Goal: Task Accomplishment & Management: Use online tool/utility

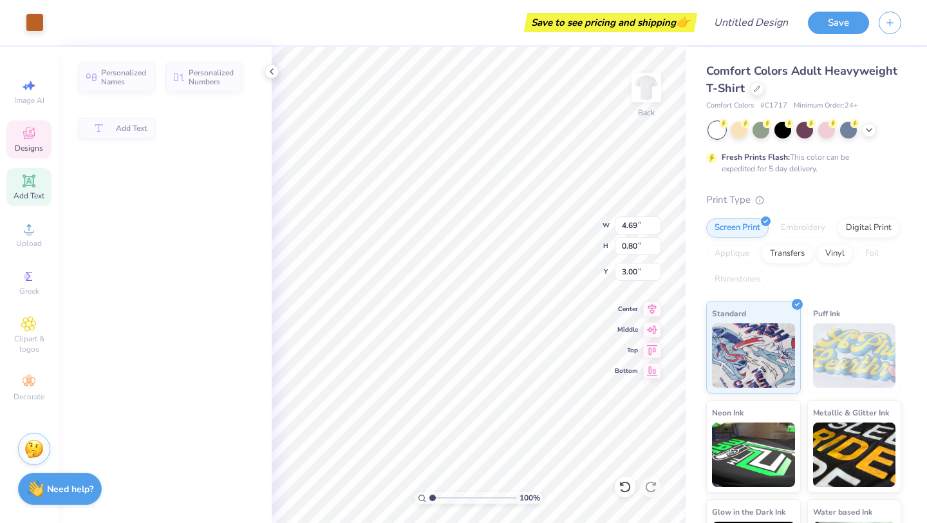
type input "0.80"
type input "3.00"
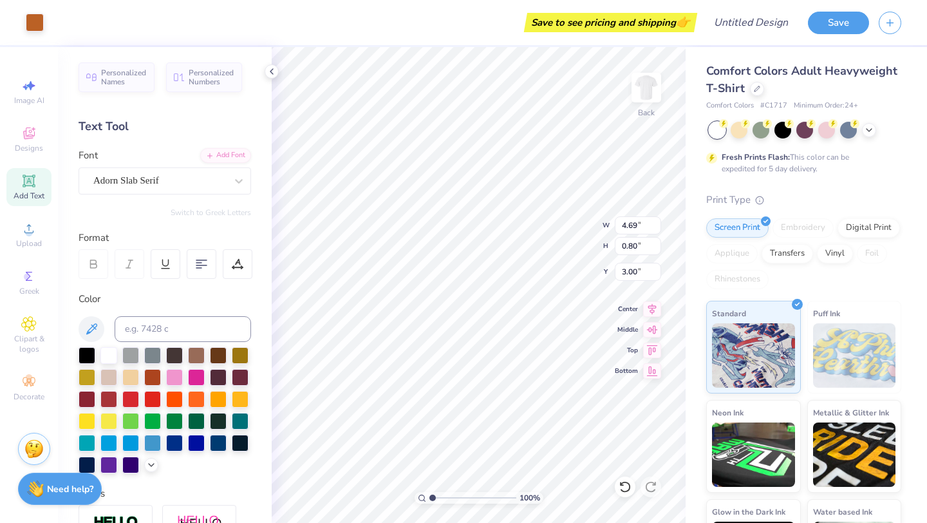
type input "4.59"
click at [569, 225] on div "100 % Back W 4.69 4.69 " H 4.59 4.59 " Y 3.00 3.00 " Center Middle Top Bottom" at bounding box center [479, 285] width 414 height 476
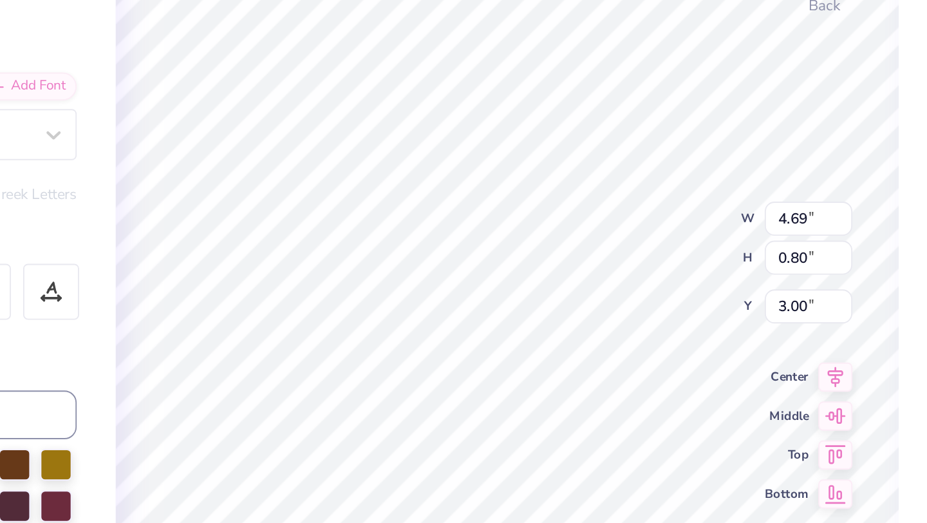
type textarea "TEND NASHVILLE"
type input "4.53"
type input "0.50"
type input "7.10"
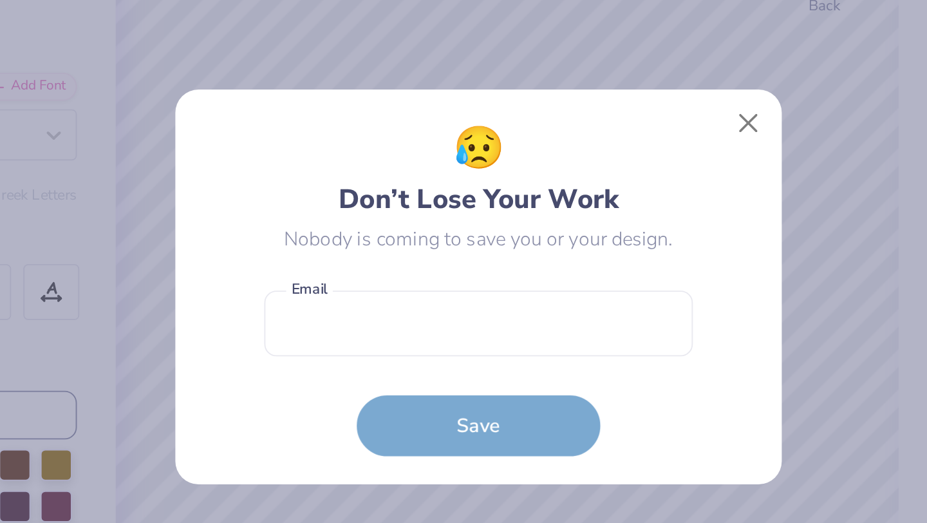
click at [618, 170] on div "😥 Don’t Lose Your Work Nobody is coming to save you or your design. Email is a …" at bounding box center [463, 261] width 321 height 209
click at [608, 173] on button "Close" at bounding box center [606, 175] width 24 height 24
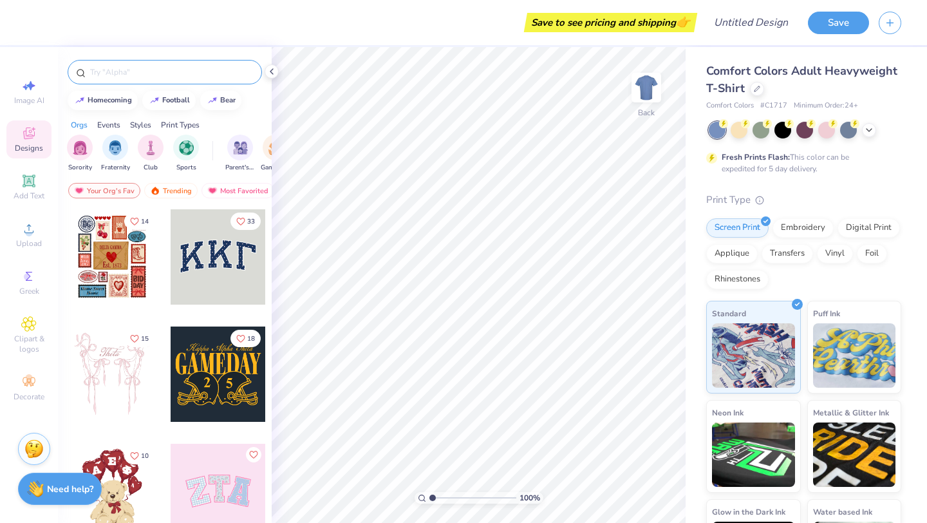
click at [138, 74] on input "text" at bounding box center [171, 72] width 165 height 13
type input "gardening"
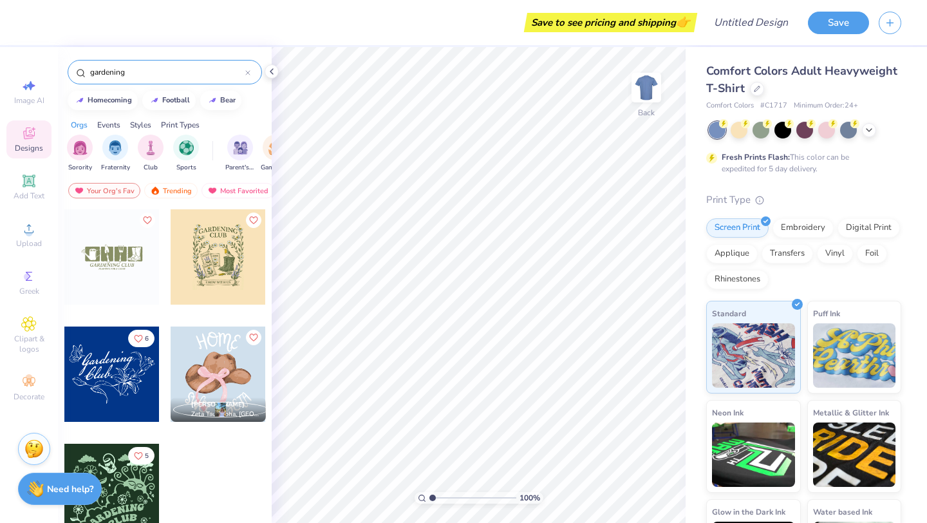
click at [137, 274] on div at bounding box center [111, 256] width 95 height 95
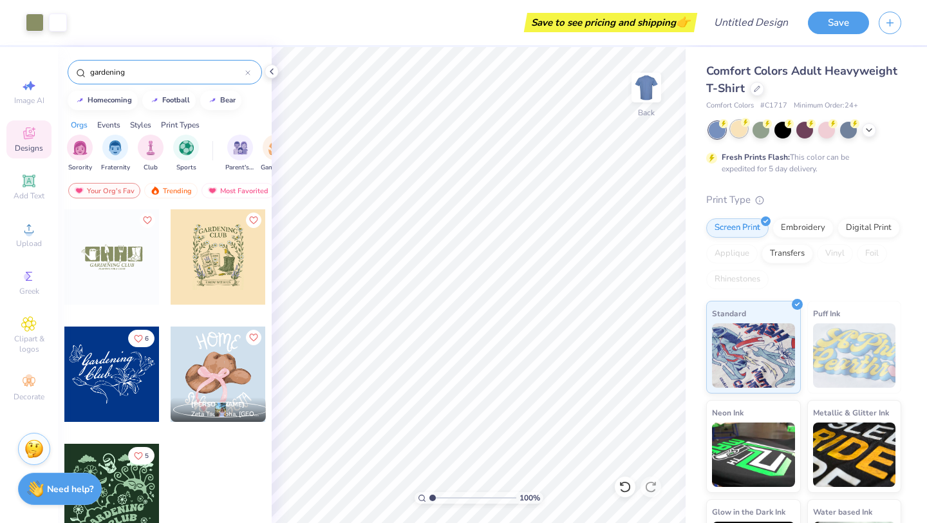
click at [742, 133] on div at bounding box center [739, 128] width 17 height 17
click at [870, 131] on icon at bounding box center [869, 129] width 10 height 10
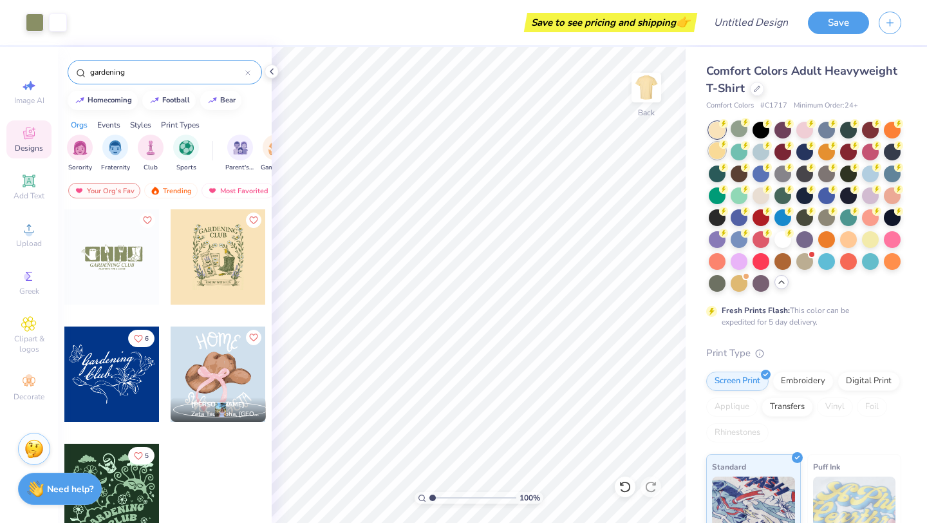
click at [714, 149] on div at bounding box center [717, 150] width 17 height 17
click at [870, 240] on div at bounding box center [870, 238] width 17 height 17
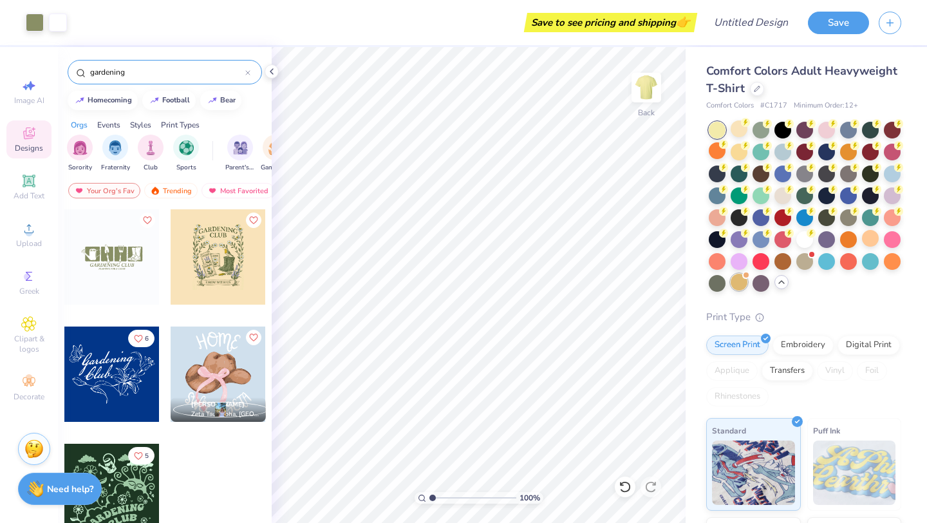
click at [735, 280] on div at bounding box center [739, 282] width 17 height 17
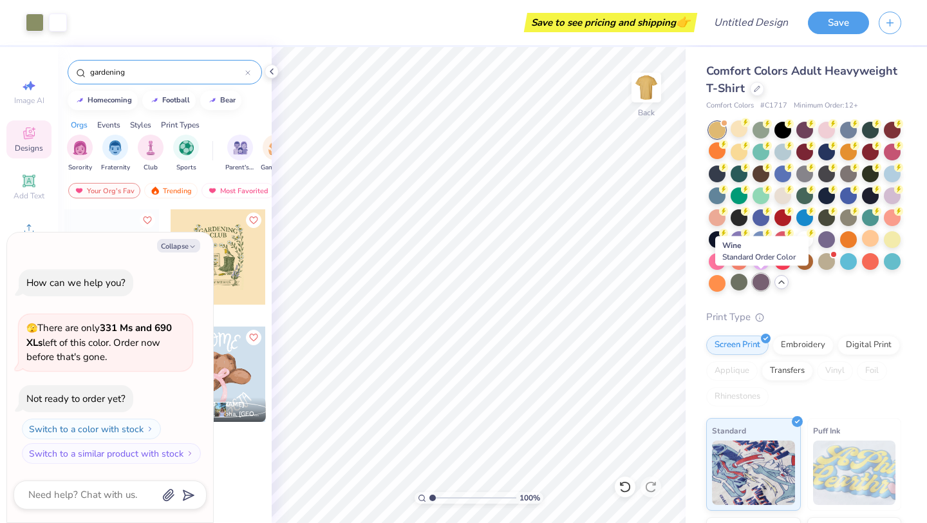
click at [764, 287] on div at bounding box center [761, 282] width 17 height 17
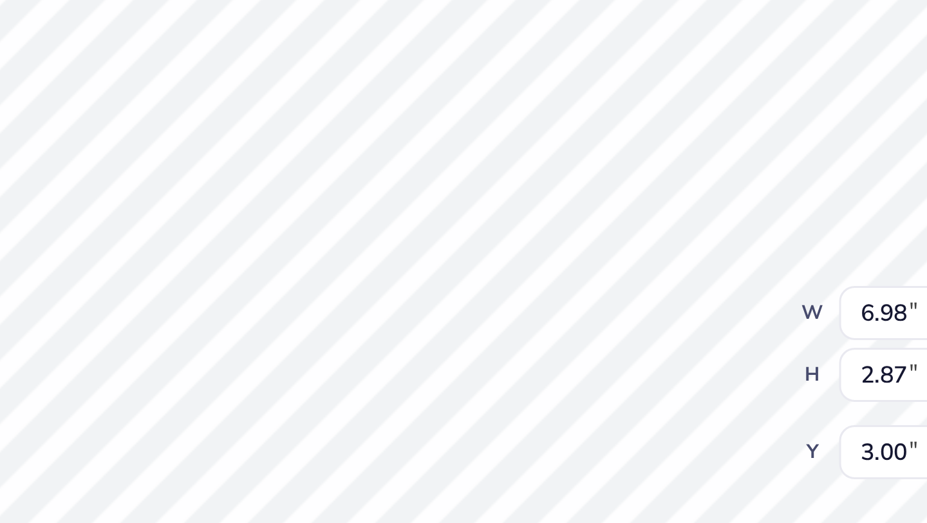
type textarea "x"
type input "5.04"
type input "0.42"
type input "5.13"
type textarea "x"
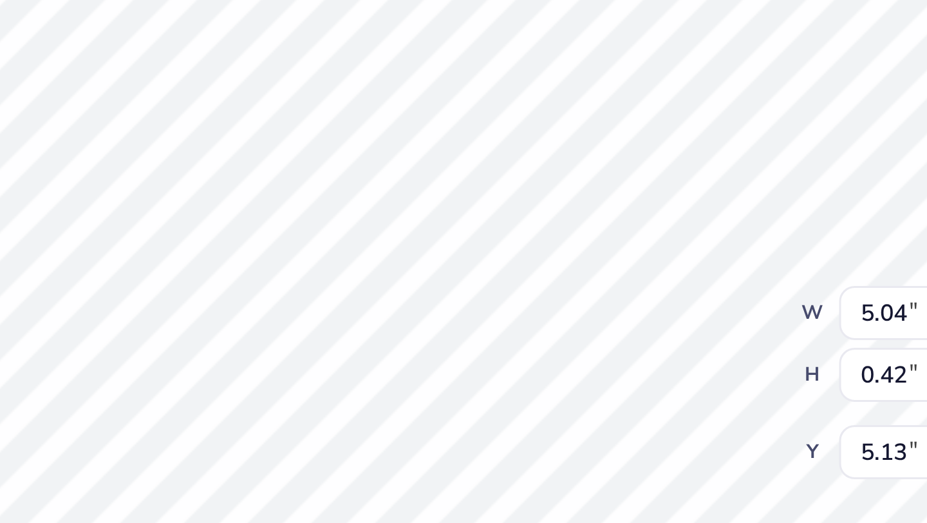
type input "5.05"
type textarea "x"
type textarea "T"
type textarea "x"
type textarea "TE"
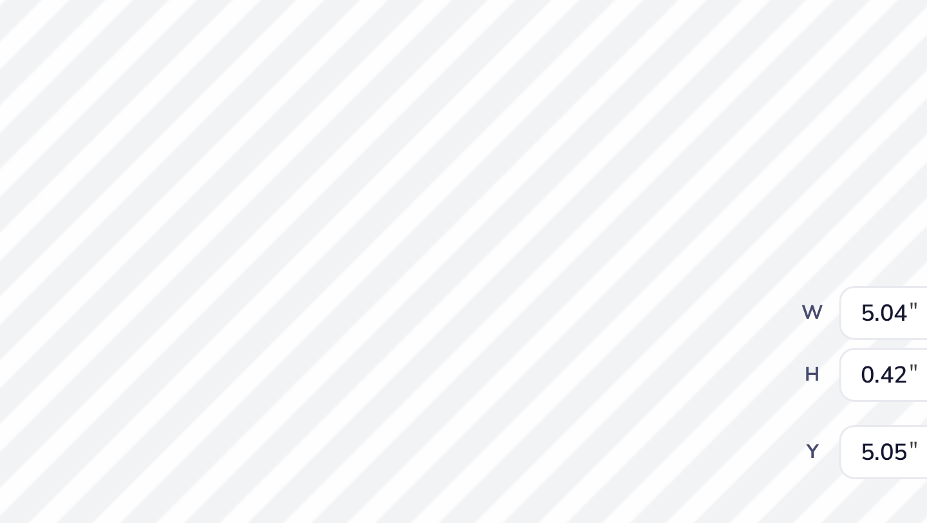
type textarea "x"
type textarea "TEN"
type textarea "x"
type textarea "TEND"
type textarea "x"
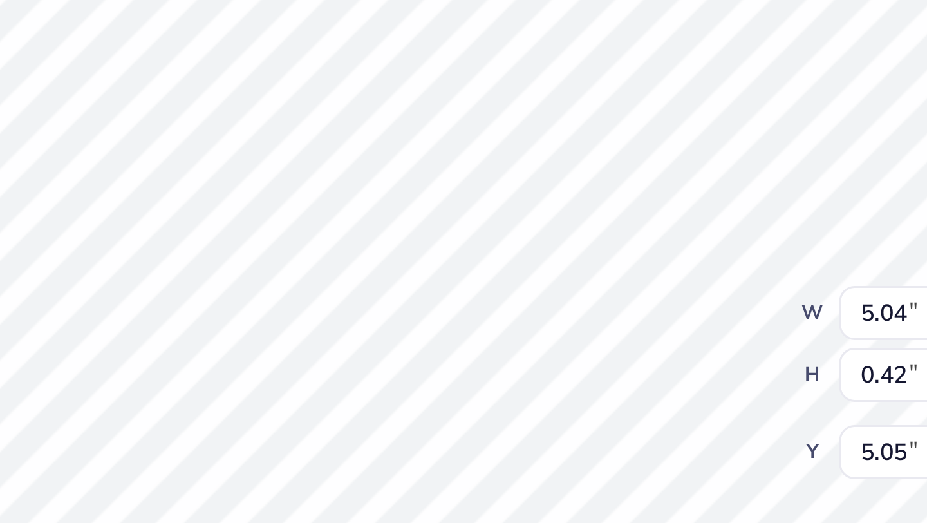
type textarea "TEND NA"
type textarea "x"
type textarea "TEND NASH"
type textarea "x"
type textarea "TEND NASHVI"
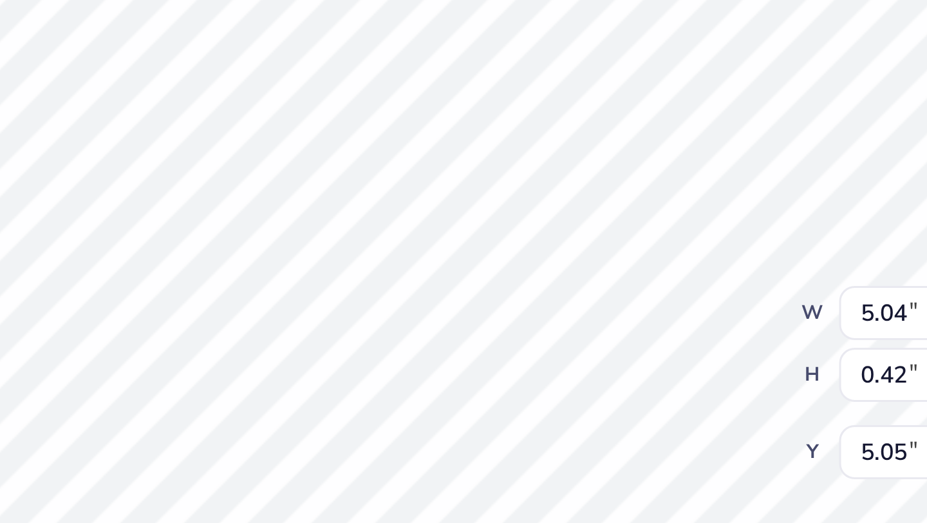
type textarea "x"
type textarea "TEND NASHVIL"
type textarea "x"
type textarea "TEND NASHVILL"
type textarea "x"
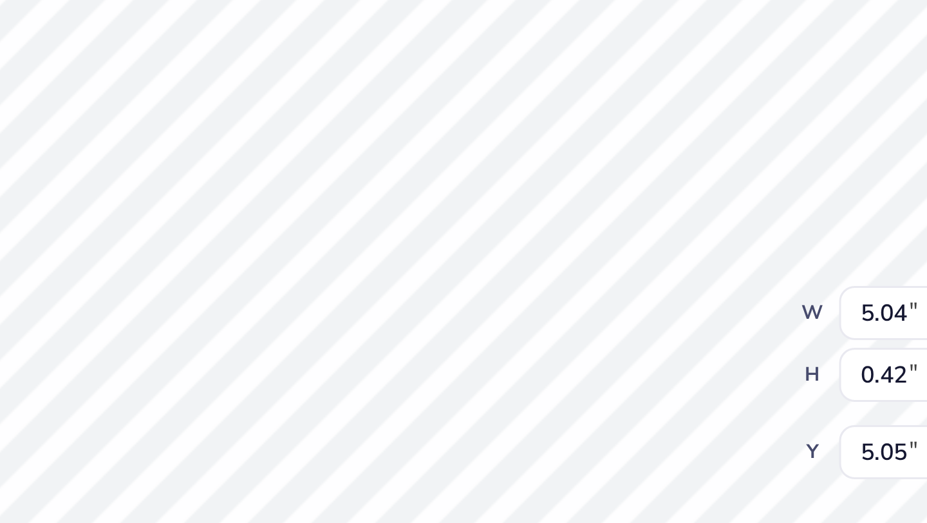
type textarea "TEND NASHVILLE"
click at [551, 221] on div "100 % Back W 5.04 5.04 " H 0.42 0.42 " Y 5.05 5.05 " Center Middle Top Bottom" at bounding box center [479, 285] width 414 height 476
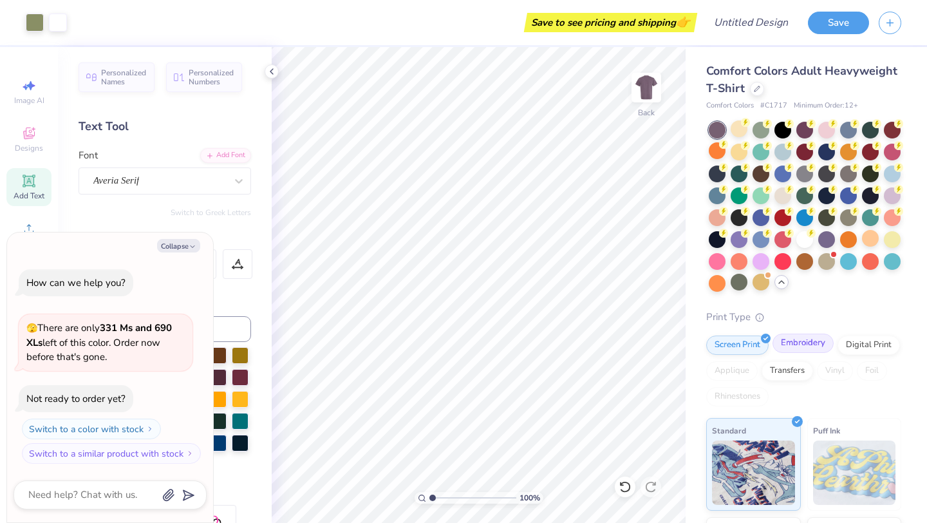
drag, startPoint x: 852, startPoint y: 346, endPoint x: 824, endPoint y: 346, distance: 27.7
click at [852, 346] on div "Digital Print" at bounding box center [869, 344] width 62 height 19
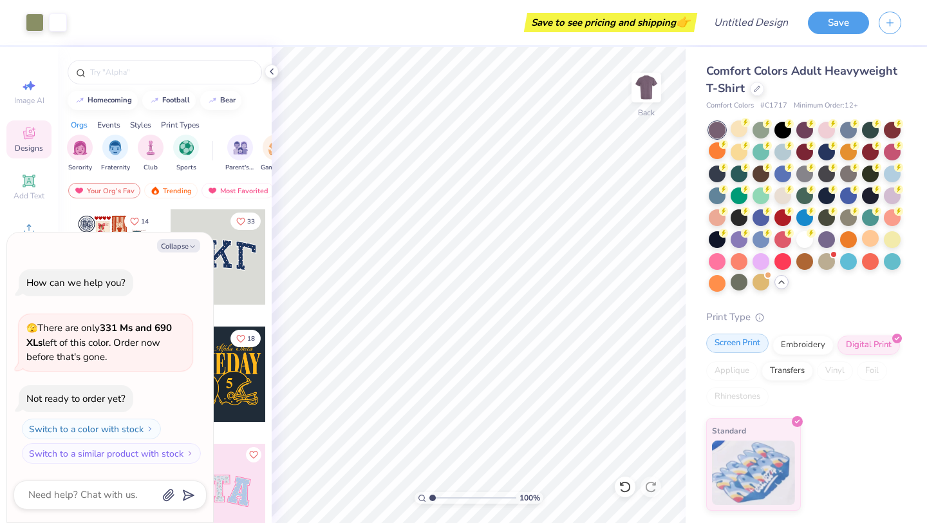
click at [737, 349] on div "Screen Print" at bounding box center [737, 343] width 62 height 19
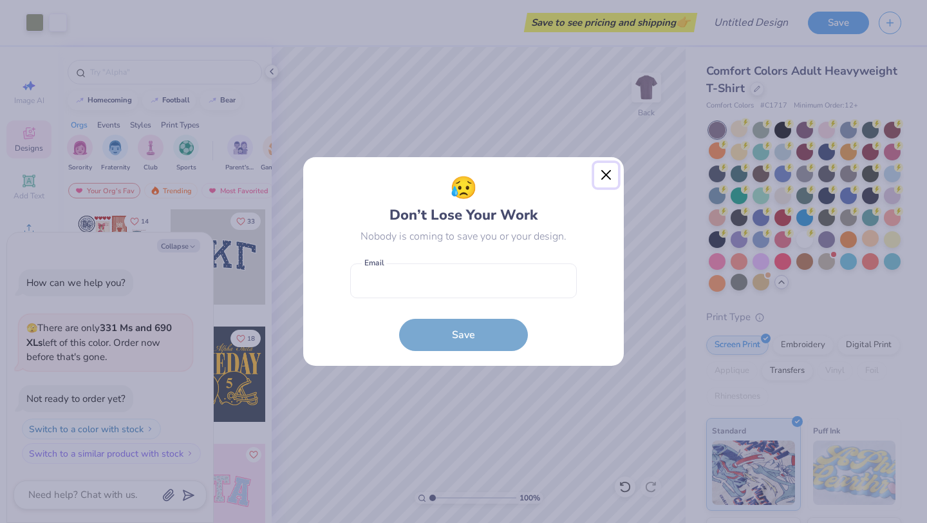
click at [610, 168] on button "Close" at bounding box center [606, 175] width 24 height 24
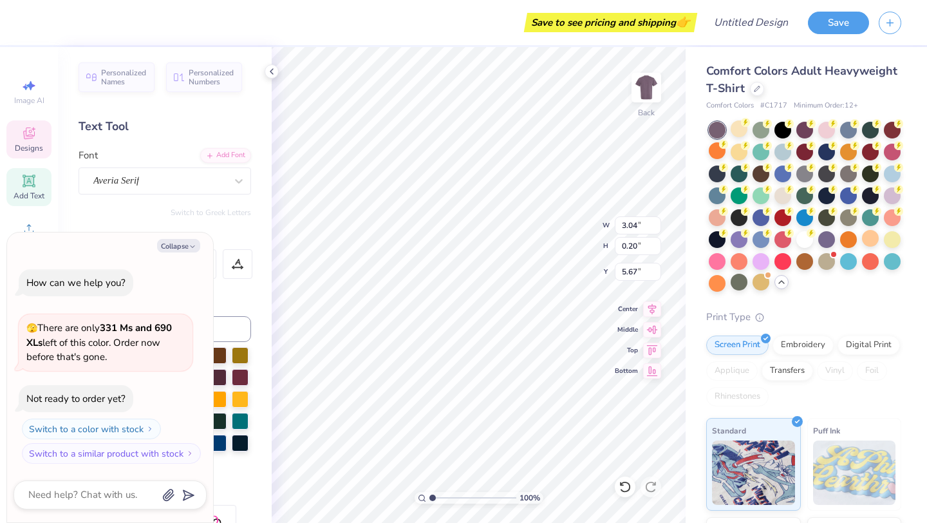
scroll to position [0, 5]
type textarea "x"
type textarea "c"
type textarea "x"
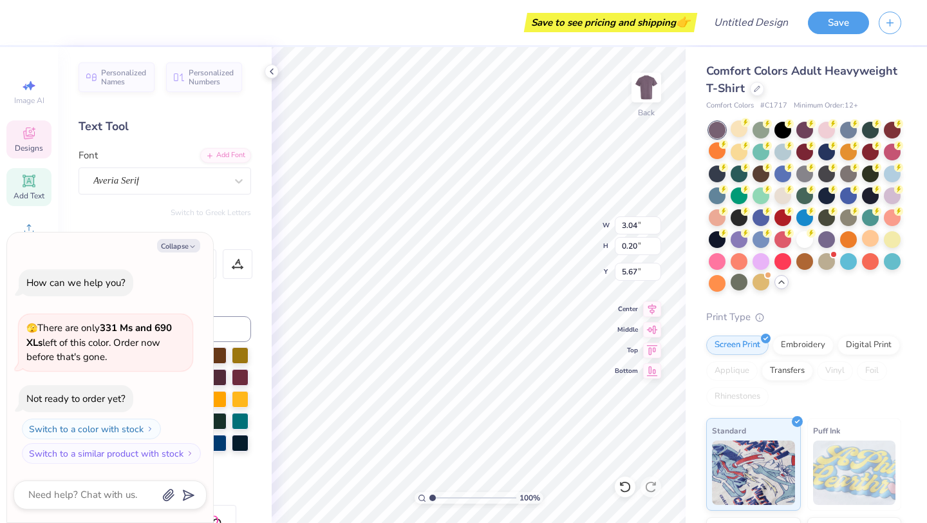
type textarea "cu"
type textarea "x"
type textarea "cul"
type textarea "x"
type textarea "cult"
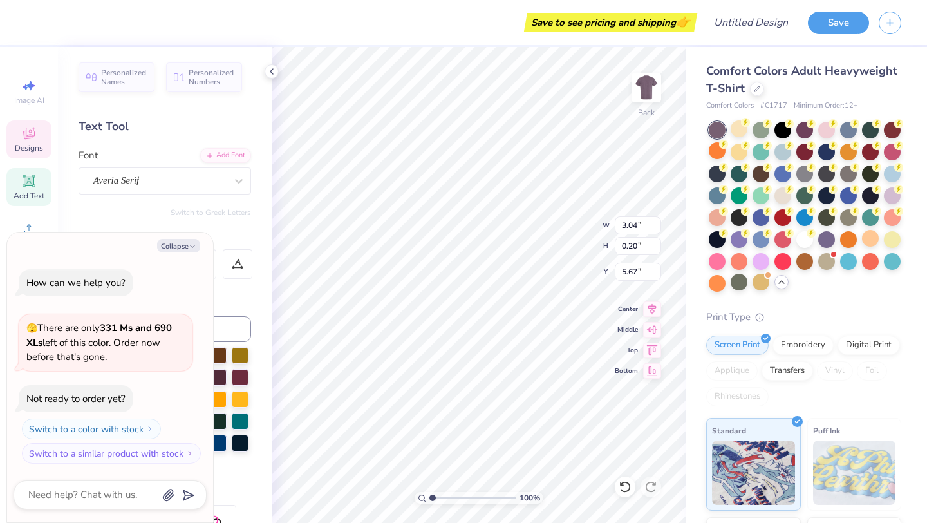
type textarea "x"
type textarea "culti"
type textarea "x"
type textarea "cultiv"
type textarea "x"
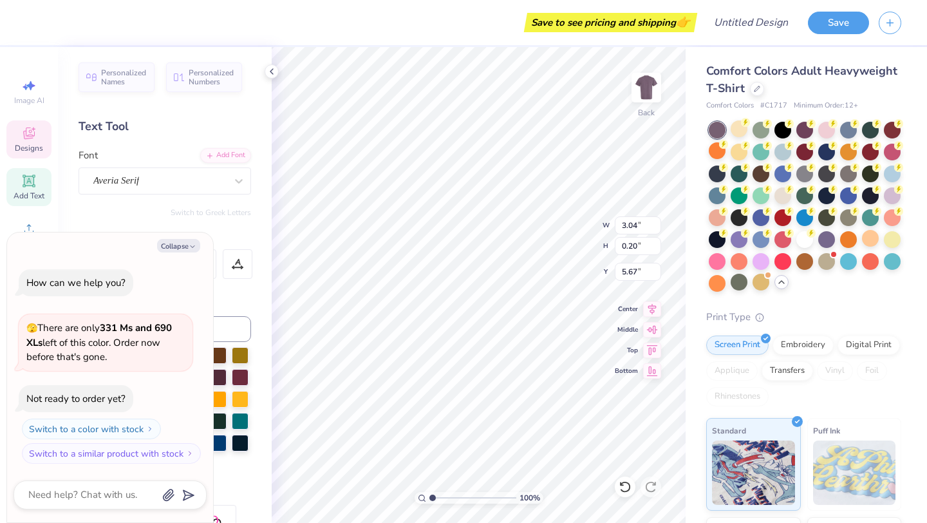
type textarea "cultivat"
type textarea "x"
type textarea "cultivati"
type textarea "x"
type textarea "cultivatin"
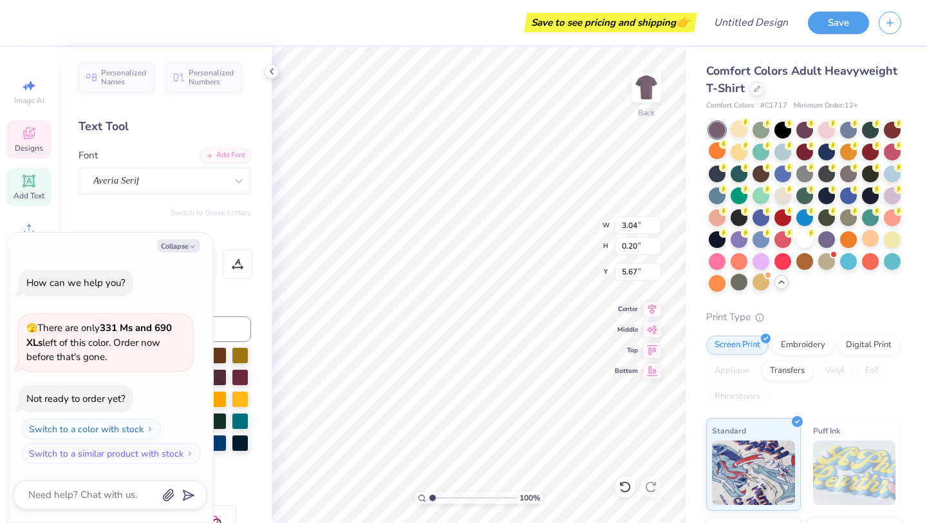
type textarea "x"
type textarea "cultivating"
type textarea "x"
type textarea "cultivating w"
type textarea "x"
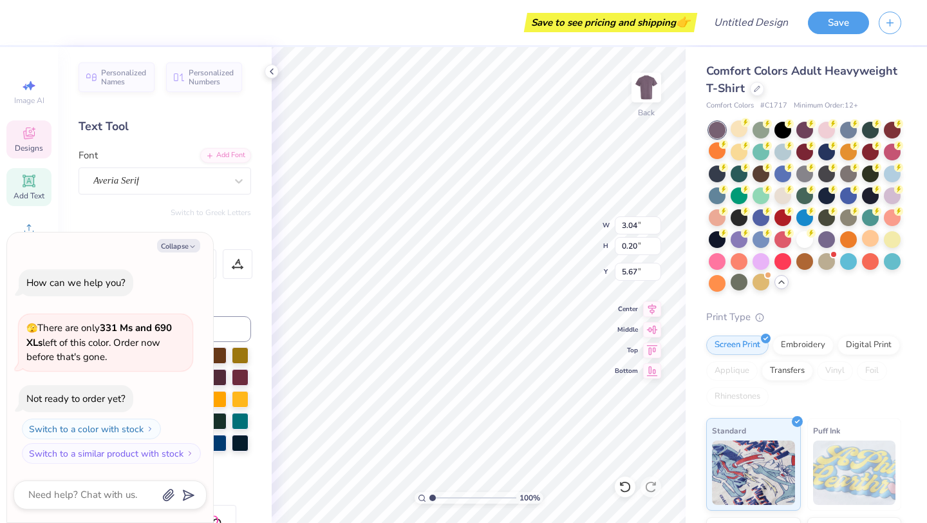
type textarea "cultivating wh"
type textarea "x"
type textarea "cultivating what"
type textarea "x"
type textarea "cultivating what"
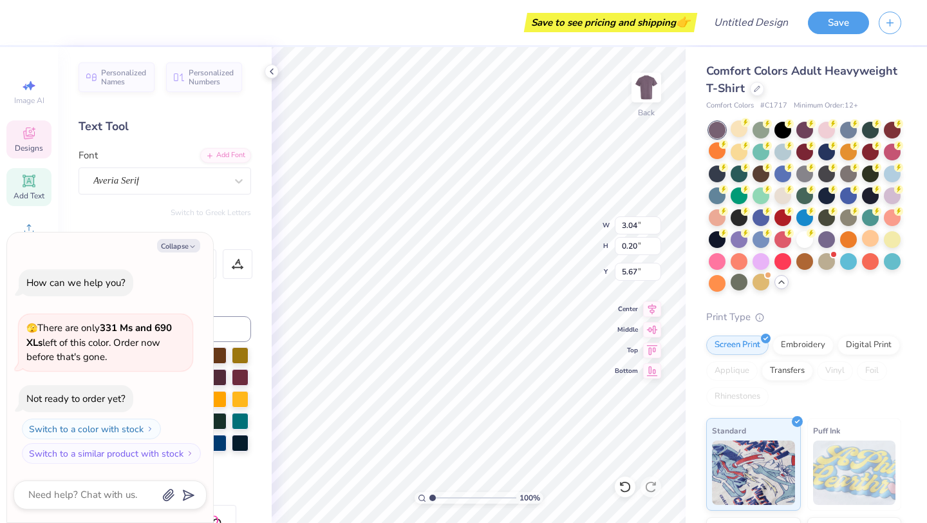
type textarea "x"
type textarea "cultivating what la"
type textarea "x"
type textarea "cultivating what las"
type textarea "x"
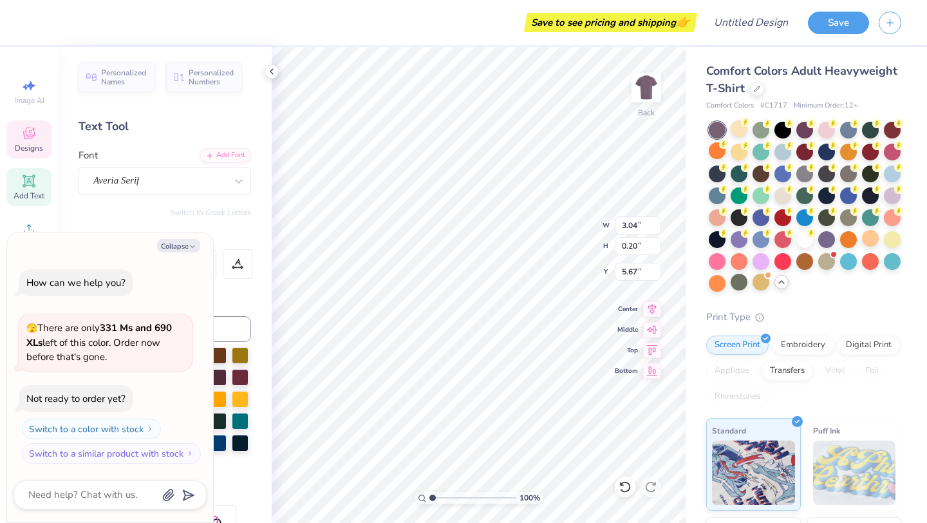
type textarea "cultivating what last"
type textarea "x"
type textarea "cultivating what lasts"
type textarea "x"
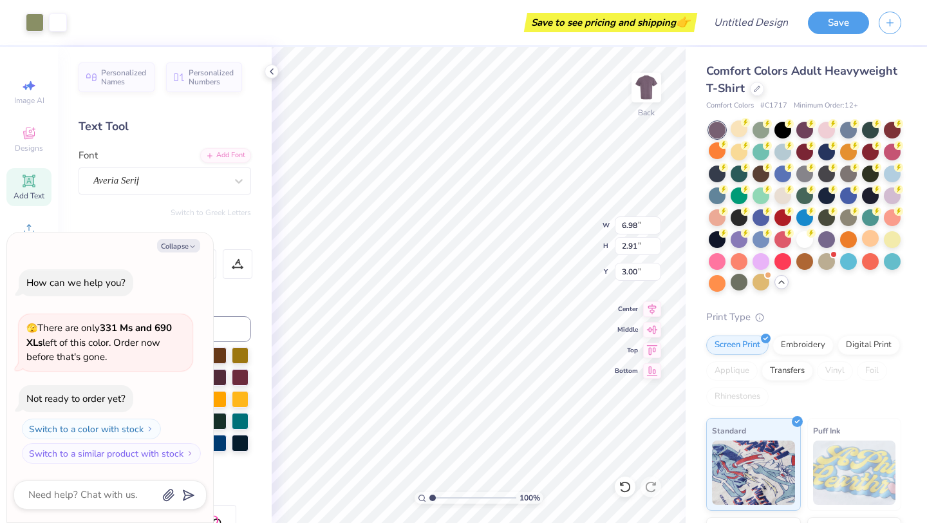
type input "10.59"
type input "4.41"
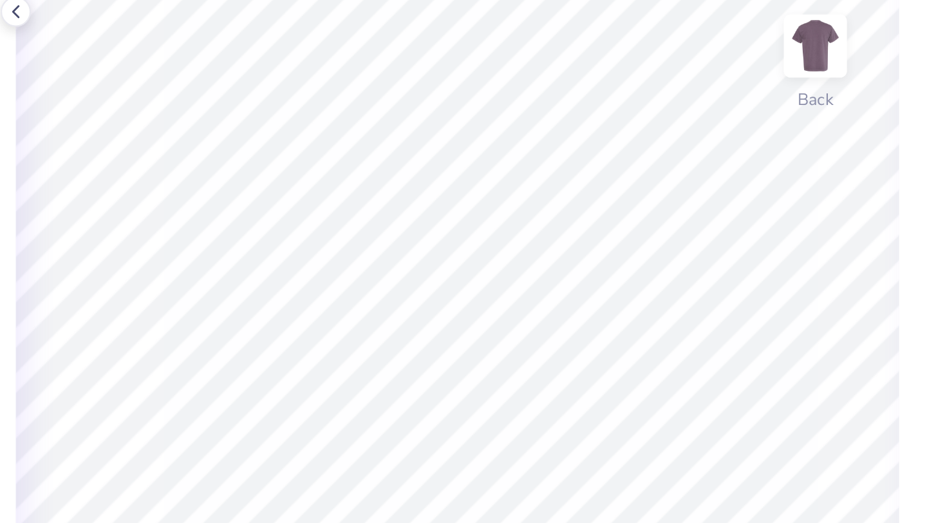
type textarea "x"
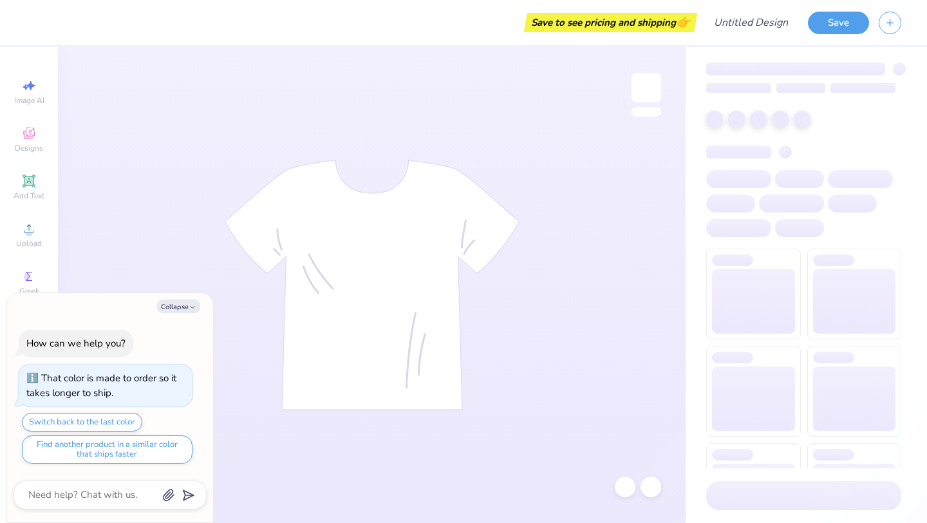
click at [193, 306] on polyline "button" at bounding box center [193, 307] width 4 height 2
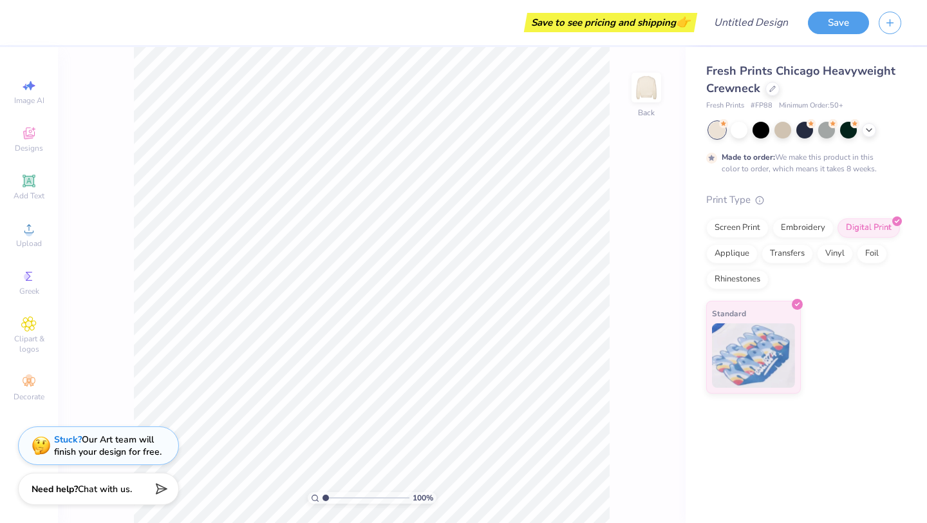
type textarea "x"
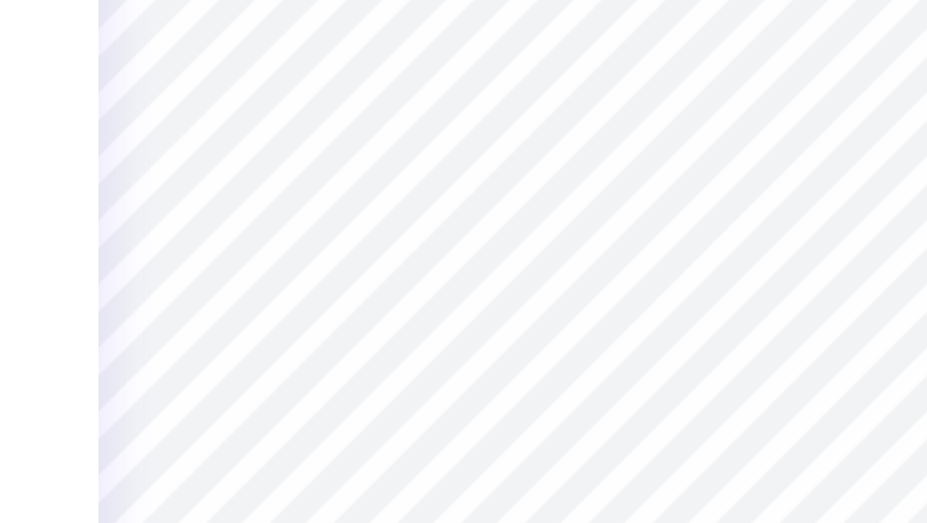
type input "1.19"
type input "1.02"
type input "3.40"
type textarea "Tend"
type input "2.09"
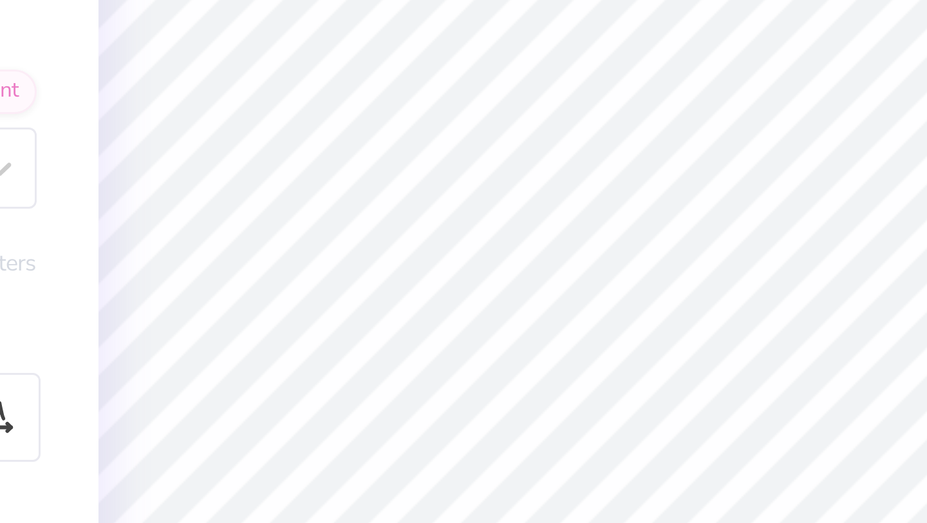
type input "1.07"
type input "3.81"
type textarea "Nashville"
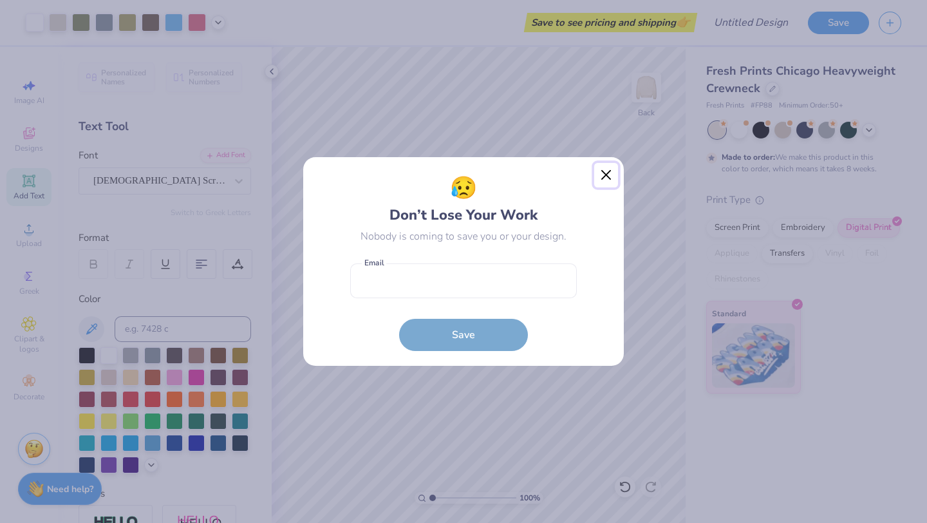
click at [599, 177] on button "Close" at bounding box center [606, 175] width 24 height 24
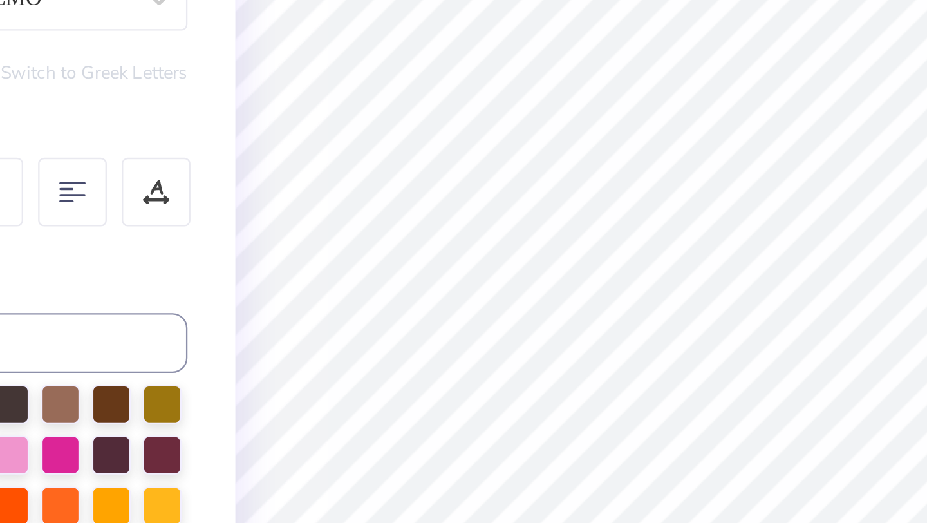
type textarea "Tend Nashville"
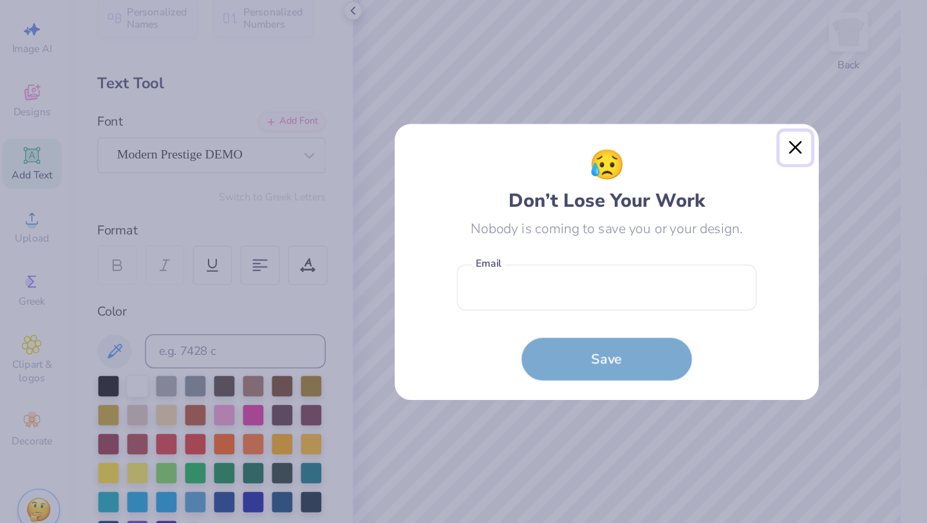
click at [601, 178] on button "Close" at bounding box center [606, 175] width 24 height 24
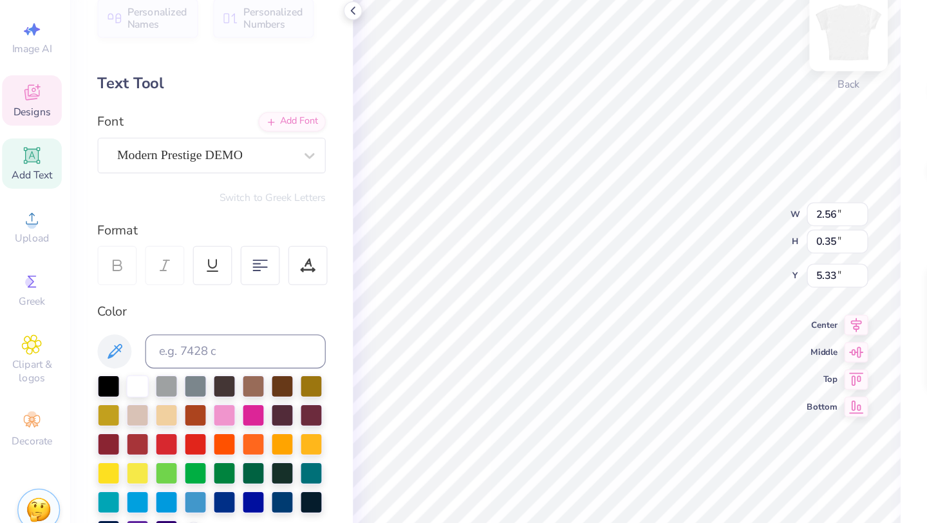
type textarea "cultivating what lasts"
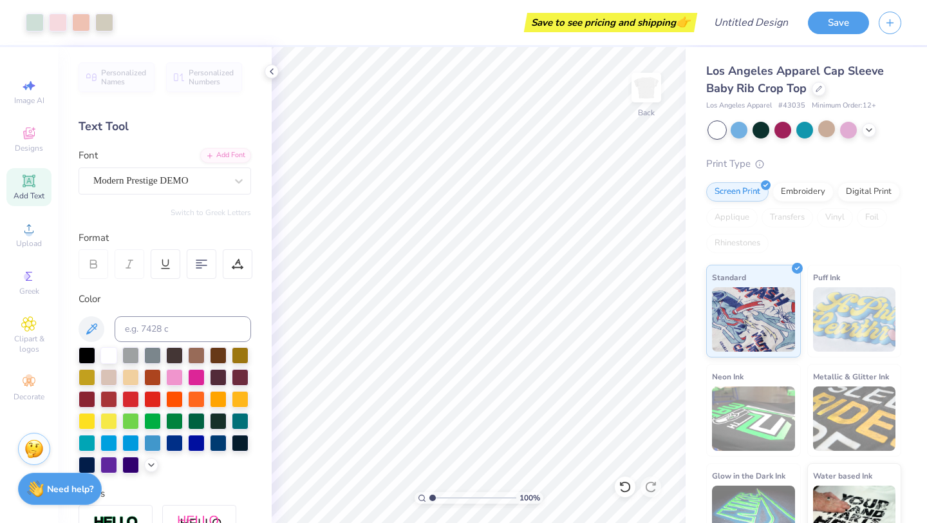
click at [833, 137] on div at bounding box center [805, 130] width 193 height 17
click at [827, 124] on div at bounding box center [826, 128] width 17 height 17
click at [806, 133] on div at bounding box center [804, 128] width 17 height 17
click at [869, 135] on div at bounding box center [869, 129] width 14 height 14
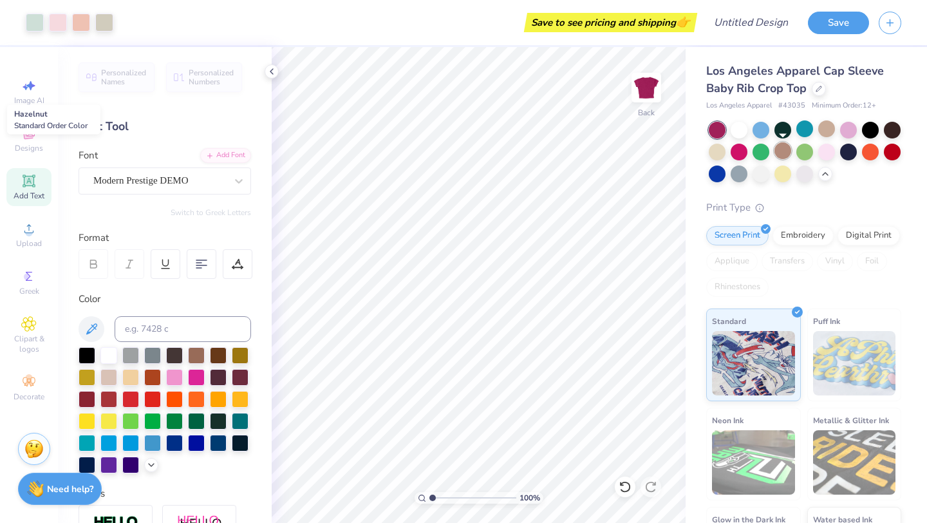
click at [787, 149] on div at bounding box center [783, 150] width 17 height 17
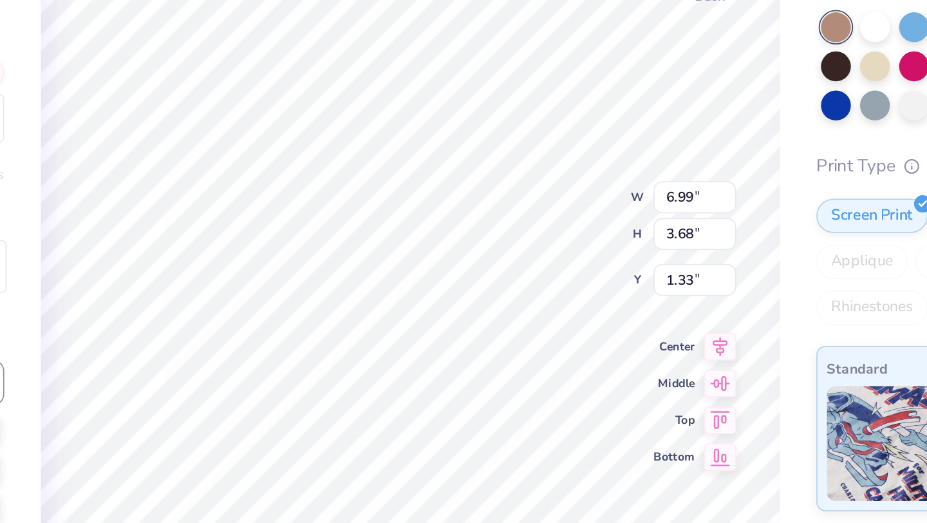
type input "1.33"
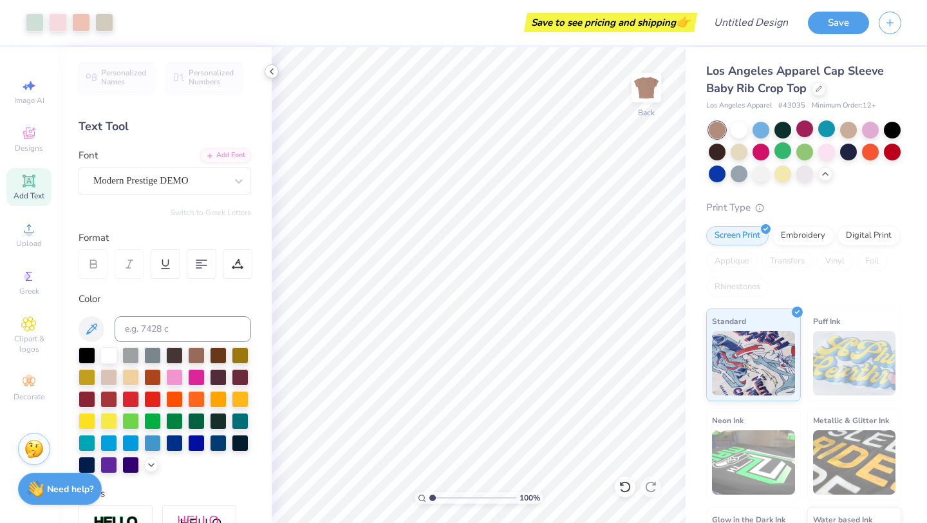
click at [272, 72] on icon at bounding box center [272, 71] width 10 height 10
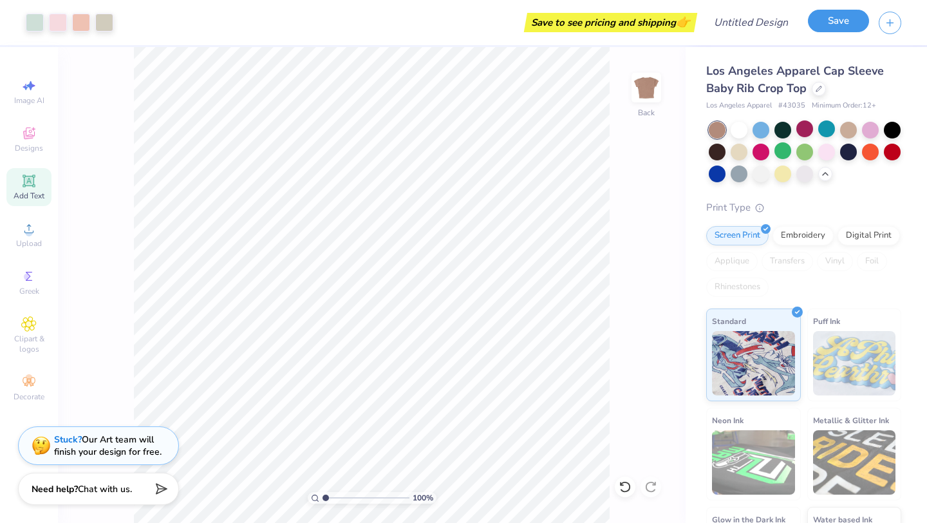
click at [858, 27] on button "Save" at bounding box center [838, 21] width 61 height 23
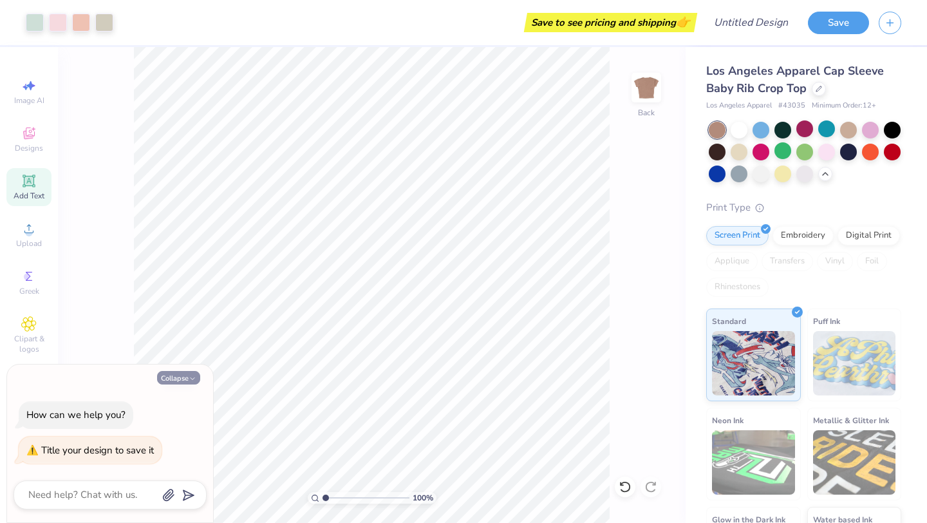
click at [189, 374] on button "Collapse" at bounding box center [178, 378] width 43 height 14
type textarea "x"
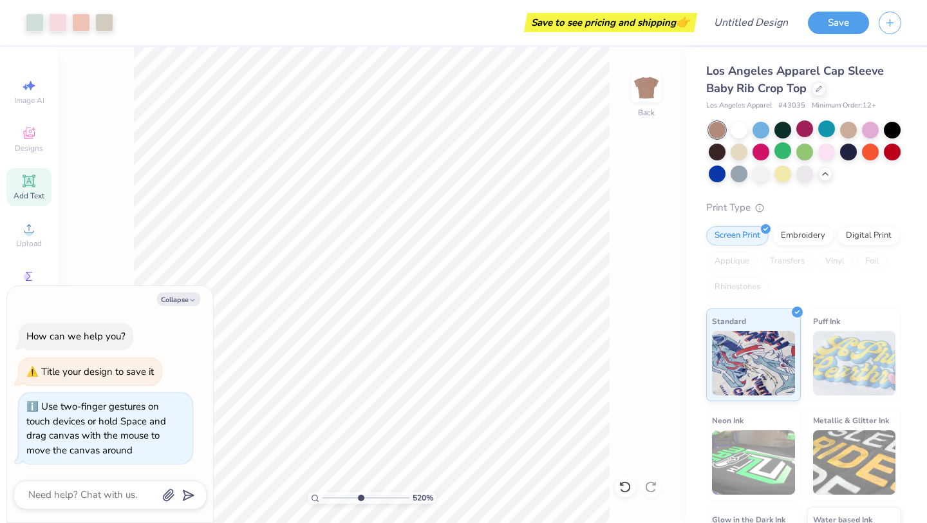
type input "5.2"
type textarea "x"
type input "5.85"
type textarea "x"
type input "5.84"
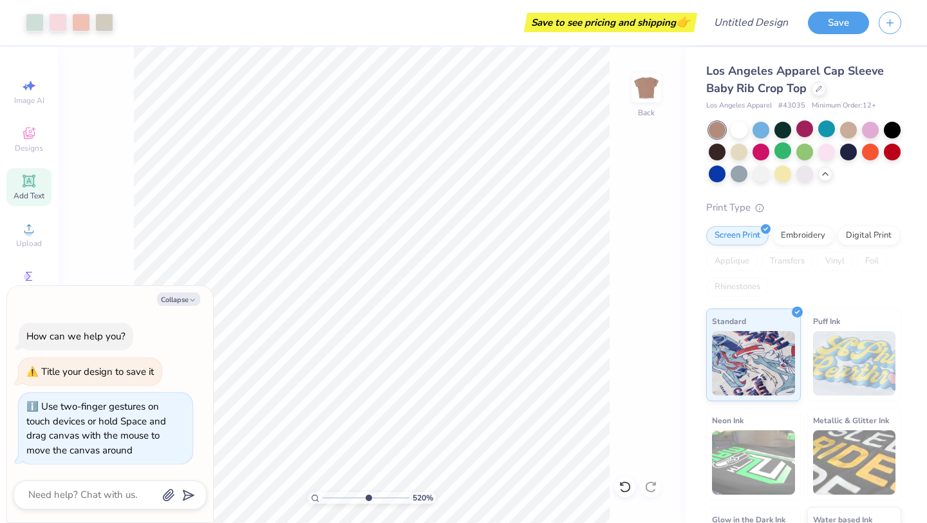
type textarea "x"
drag, startPoint x: 325, startPoint y: 499, endPoint x: 337, endPoint y: 499, distance: 11.6
type input "2.35"
click at [337, 499] on input "range" at bounding box center [366, 498] width 87 height 12
click at [176, 300] on button "Collapse" at bounding box center [178, 299] width 43 height 14
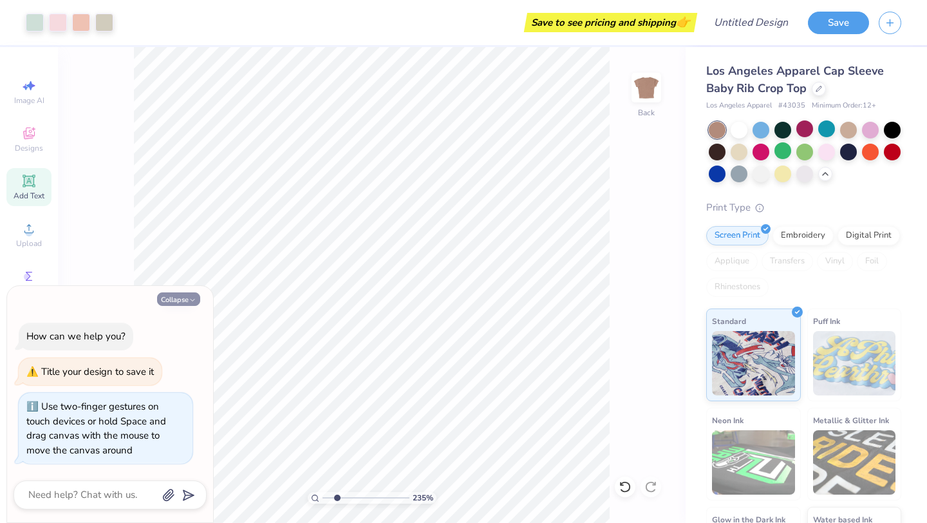
type textarea "x"
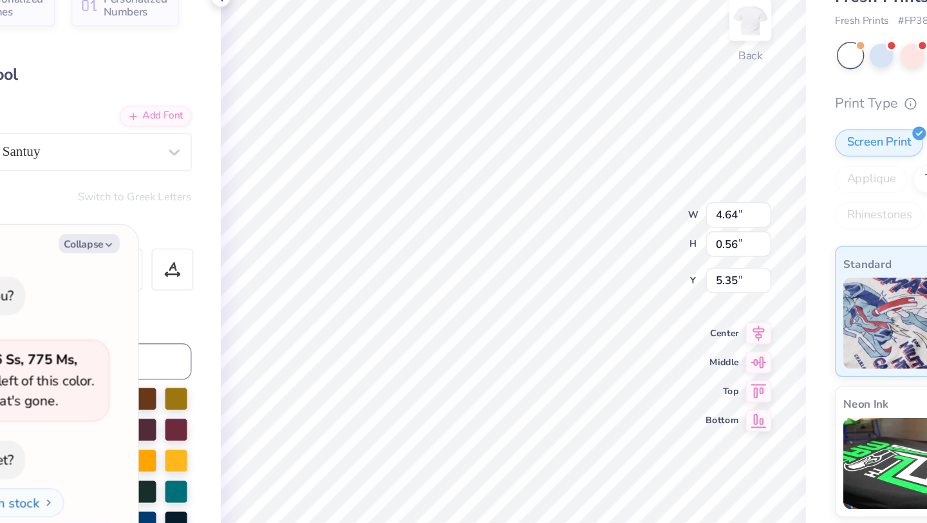
type textarea "x"
type textarea "T"
type textarea "x"
type textarea "Te"
type textarea "x"
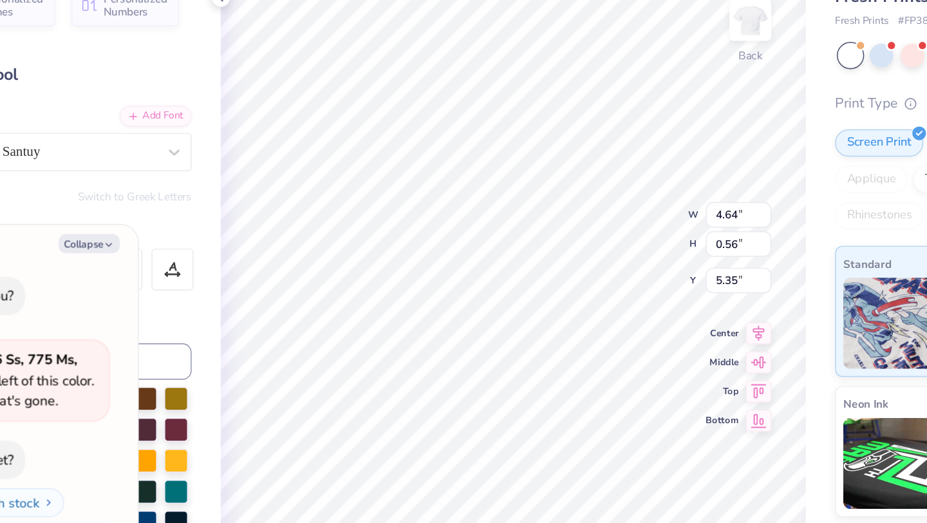
type textarea "Te"
type textarea "x"
type textarea "Te"
type textarea "x"
type textarea "Ten"
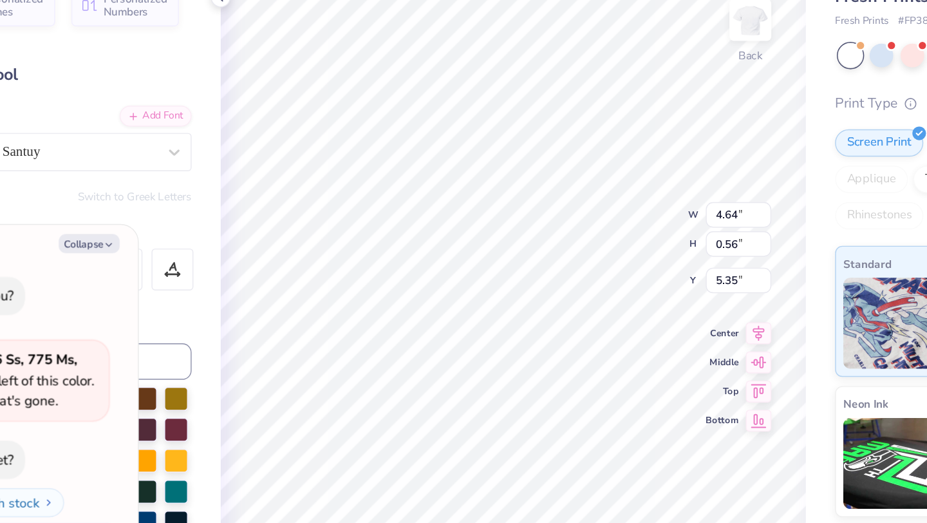
type textarea "x"
type textarea "Tend"
type textarea "x"
type textarea "Tend"
type textarea "x"
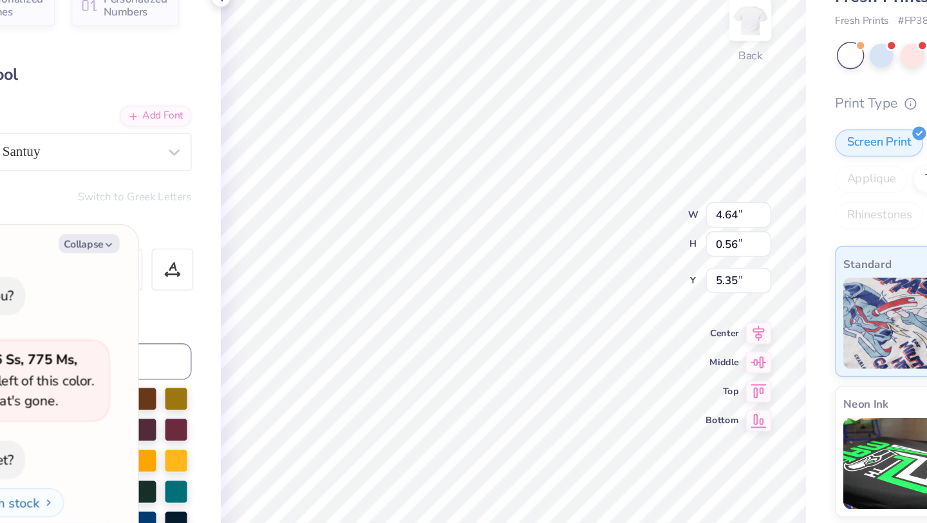
type textarea "Tend N"
type textarea "x"
type textarea "Tend Na"
type textarea "x"
type textarea "Tend [PERSON_NAME]"
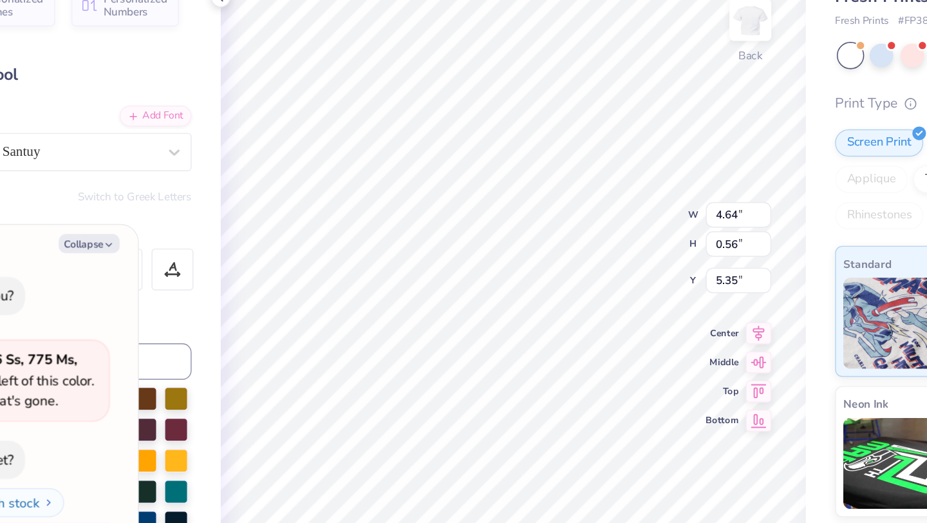
type textarea "x"
type textarea "Tend Nashi"
type textarea "x"
type textarea "Tend Nashiv"
type textarea "x"
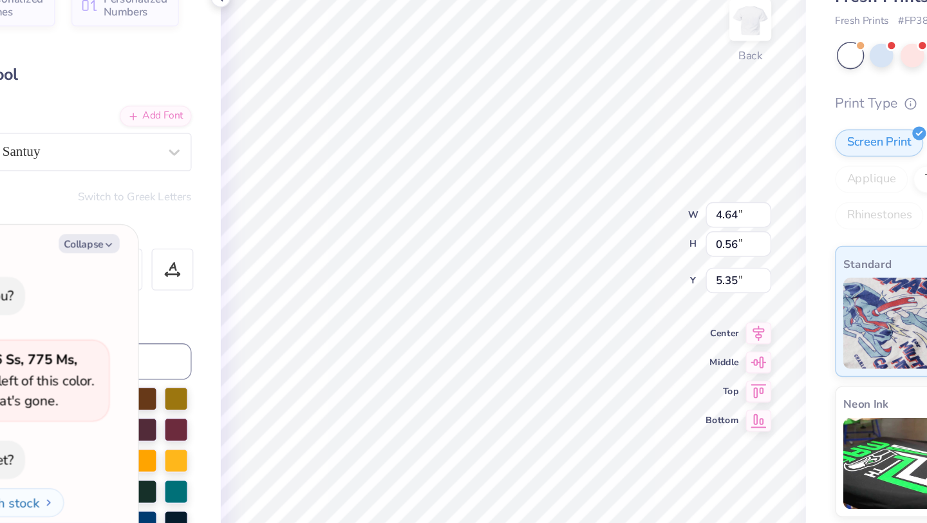
type textarea "Tend Nashivl"
type textarea "x"
type textarea "Tend Nashivll"
type textarea "x"
type textarea "Tend Nashivlle"
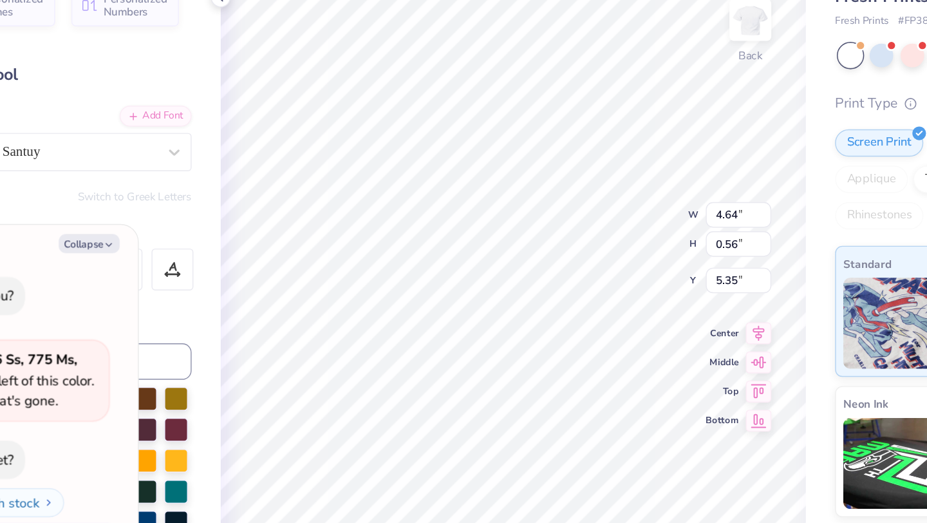
scroll to position [0, 3]
type textarea "x"
type input "5.55"
type input "0.81"
type textarea "x"
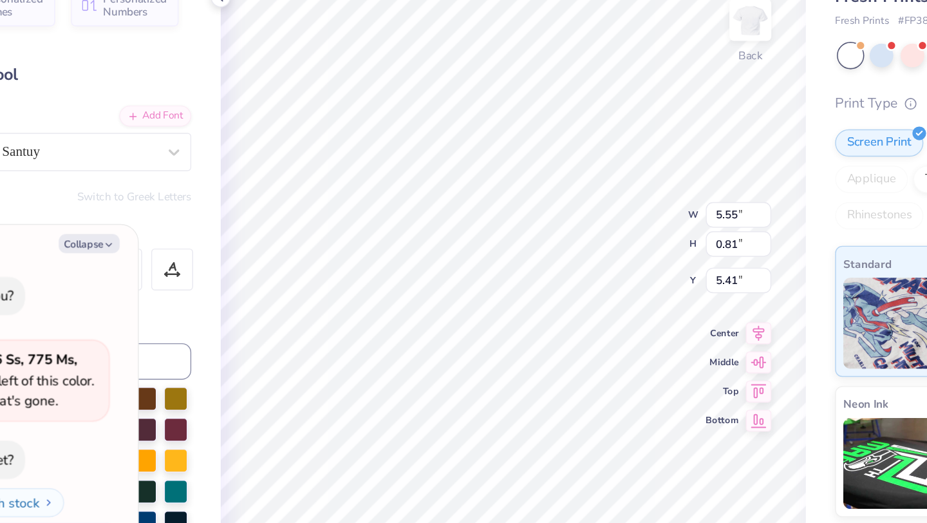
type input "5.20"
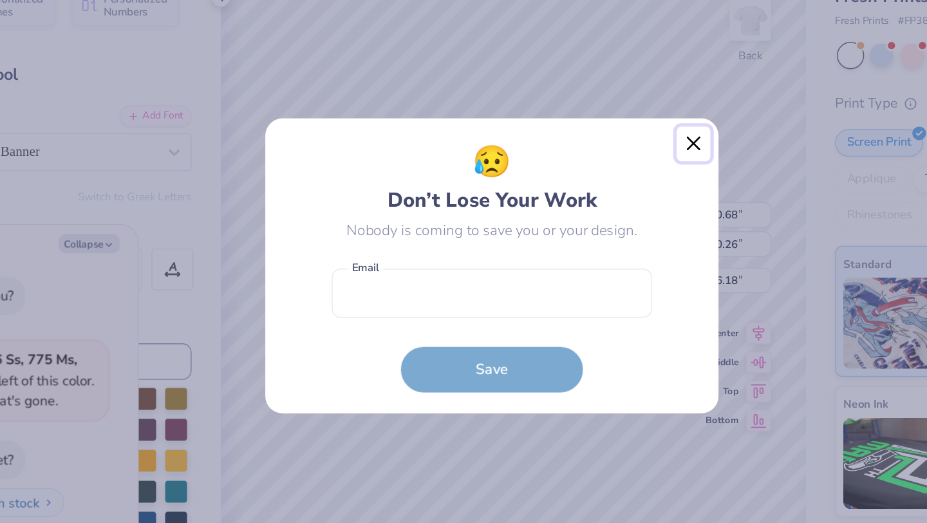
click at [604, 176] on button "Close" at bounding box center [606, 175] width 24 height 24
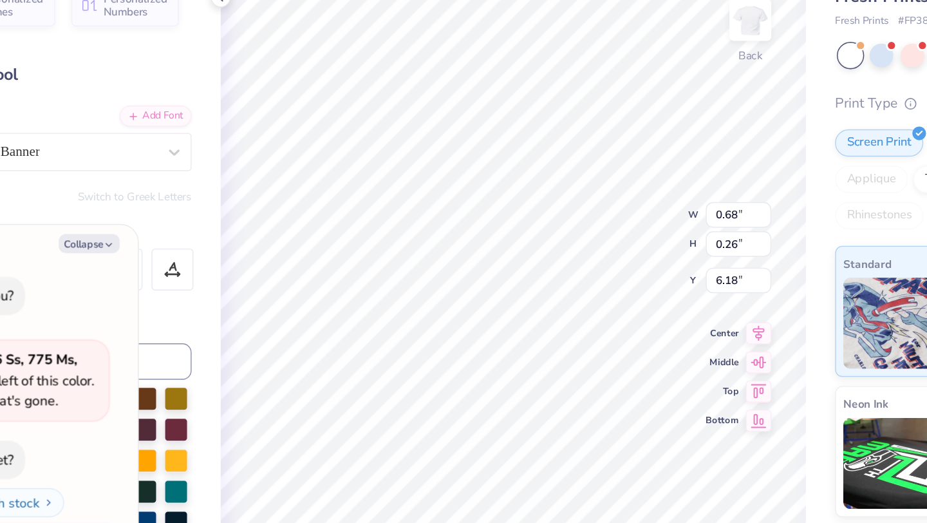
type textarea "x"
type textarea "c"
type textarea "x"
type textarea "cu"
type textarea "x"
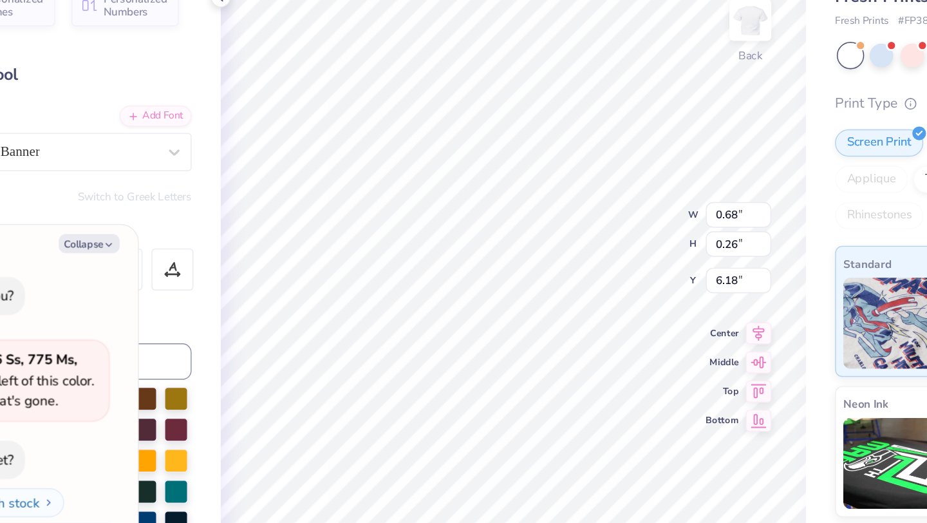
type textarea "cul"
type textarea "x"
type textarea "cult"
type textarea "x"
type textarea "cul"
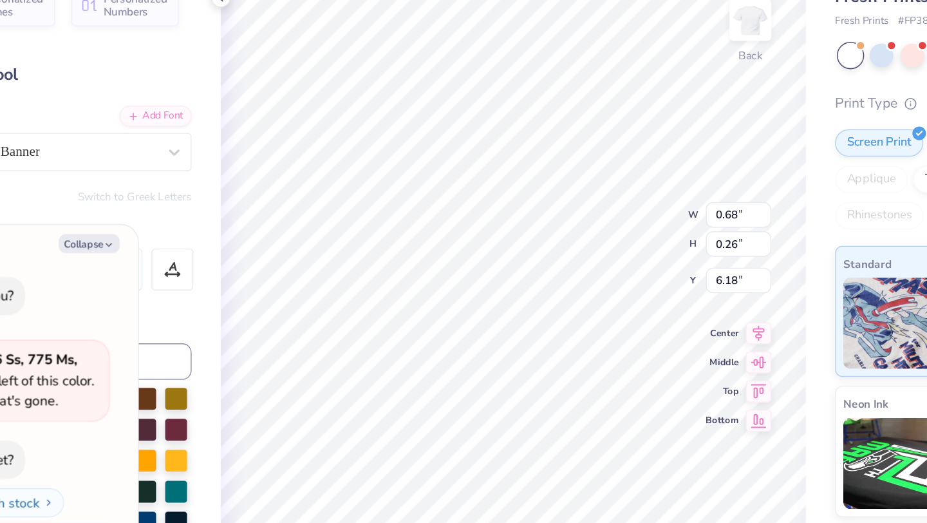
type textarea "x"
type textarea "cu"
type textarea "x"
type textarea "c"
type textarea "x"
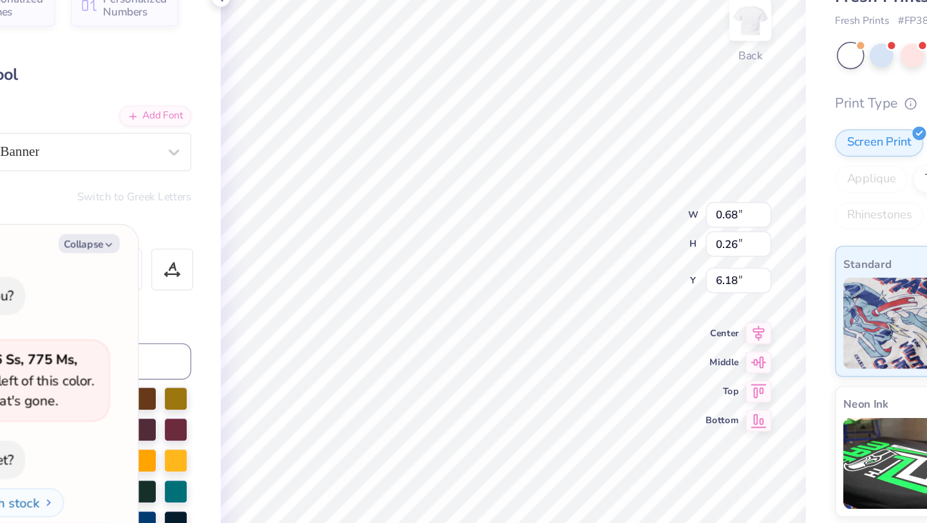
type textarea "x"
type textarea "C"
type textarea "x"
type textarea "CU"
type textarea "x"
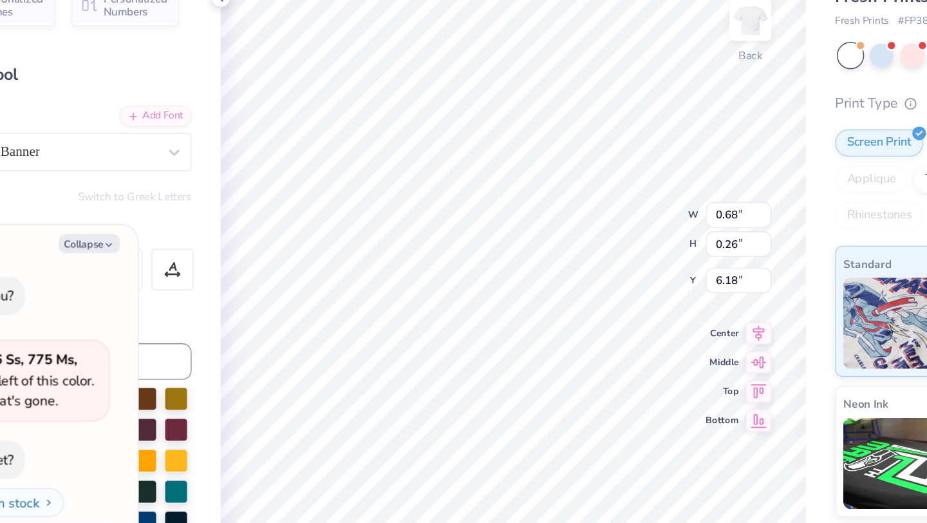
type textarea "CUL"
type textarea "x"
type textarea "CULT"
type textarea "x"
type textarea "CULTI"
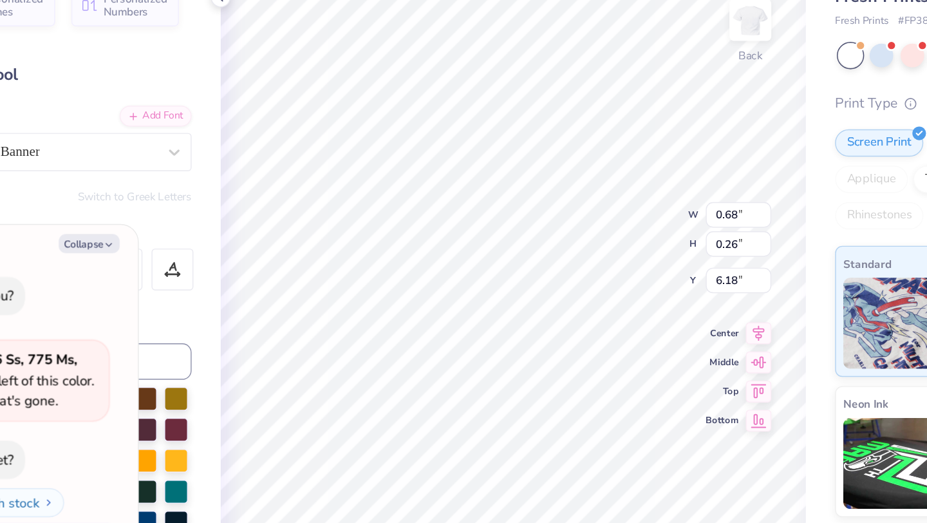
type textarea "x"
type textarea "CULTIV"
type textarea "x"
type textarea "CULTIVATI"
type textarea "x"
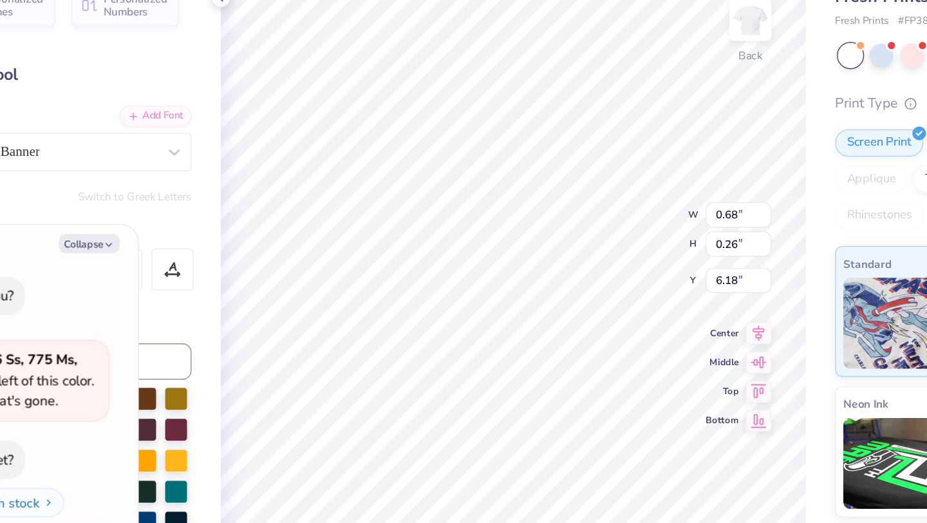
type textarea "CULTIVATIN"
type textarea "x"
type textarea "CULTIVATING"
type textarea "x"
type textarea "CULTIVATING W"
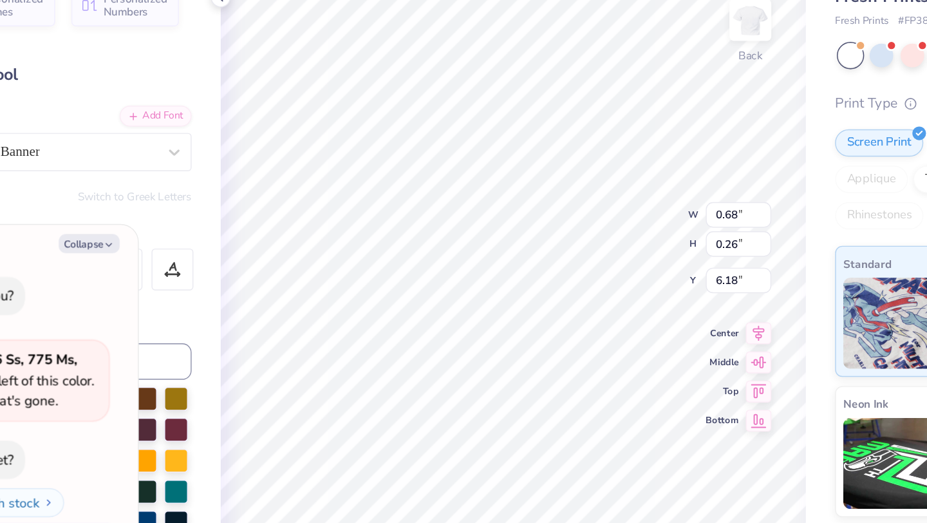
type textarea "x"
type textarea "CULTIVATING WH"
type textarea "x"
type textarea "CULTIVATING WHAT"
type textarea "x"
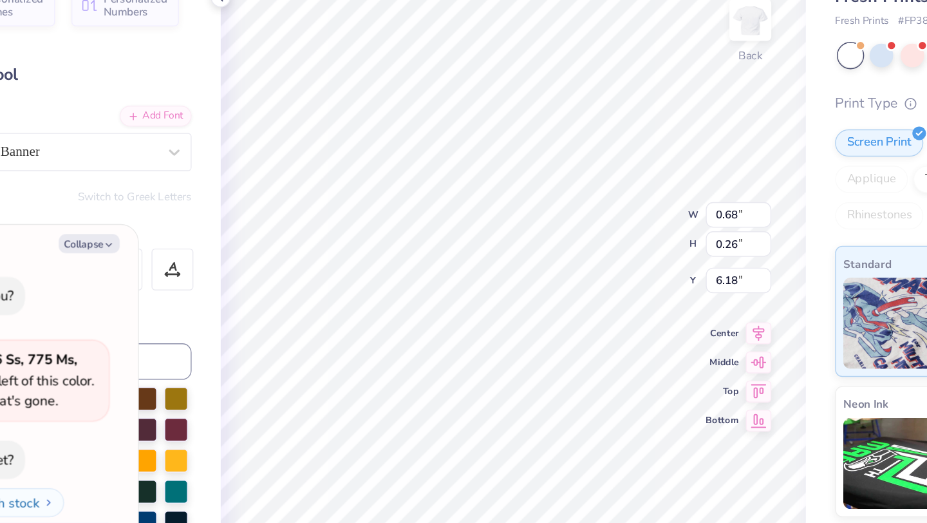
type textarea "CULTIVATING WHAT"
type textarea "x"
type textarea "CULTIVATING WHAT LAS"
type textarea "x"
type textarea "CULTIVATING WHAT LAST"
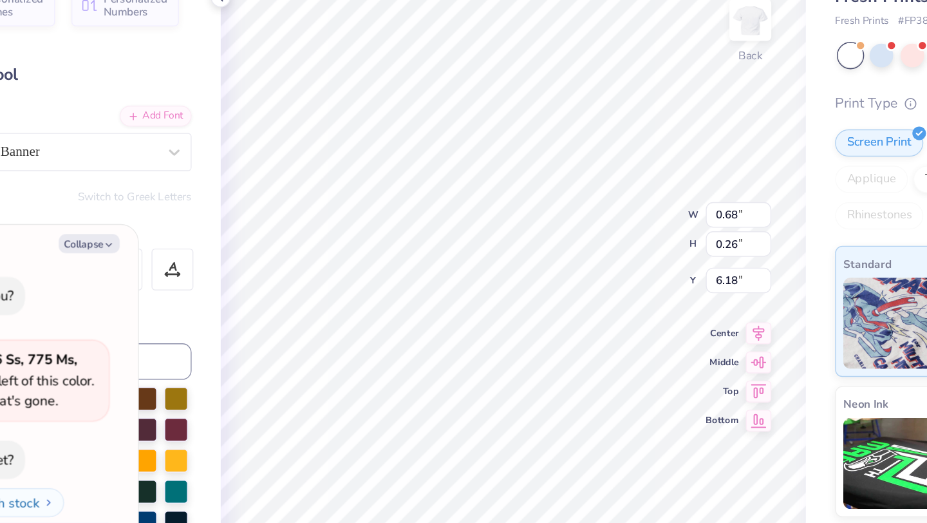
scroll to position [0, 6]
type textarea "x"
type textarea "CULTIVATING WHAT LASTS"
type textarea "x"
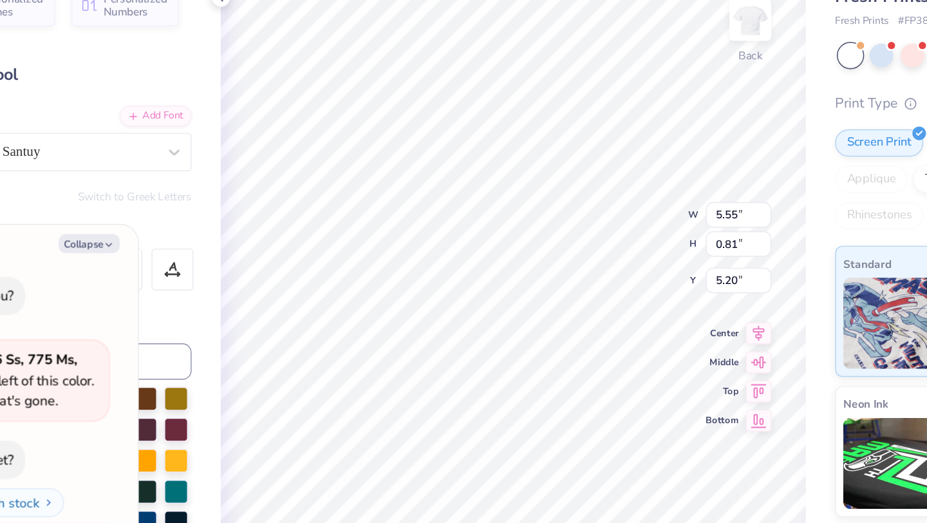
type textarea "Tend NashvIlle"
type textarea "x"
type textarea "Tend Nashvlle"
type textarea "x"
type textarea "Tend Nashville"
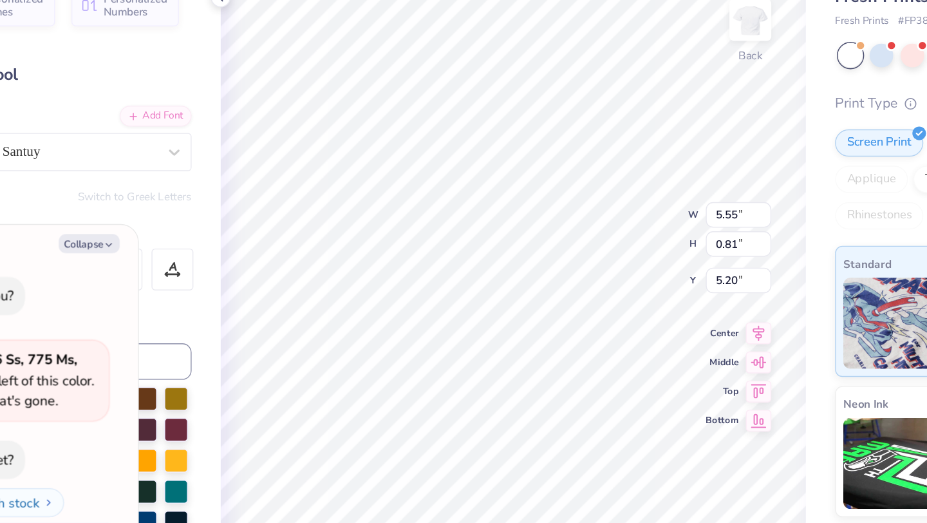
type textarea "x"
type input "5.16"
type input "0.27"
type input "6.18"
type textarea "x"
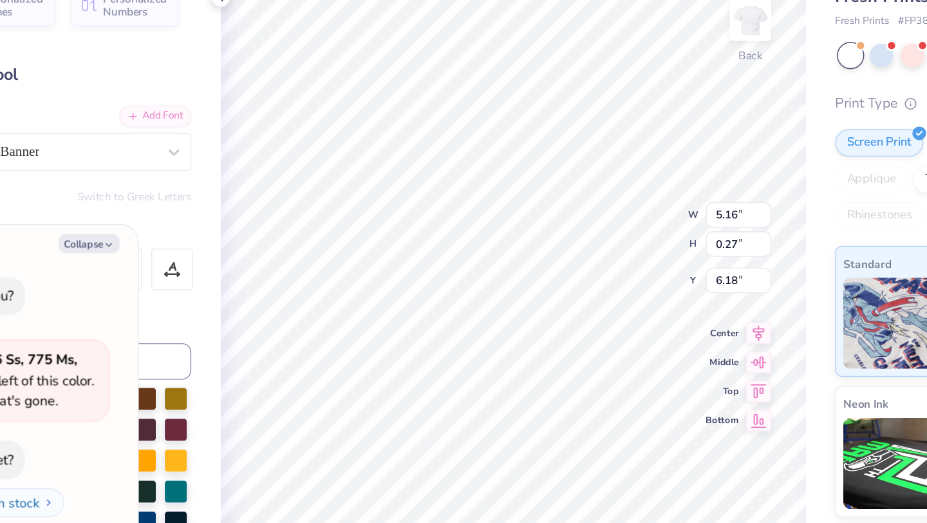
type input "4.54"
type input "0.24"
type textarea "x"
